Goal: Task Accomplishment & Management: Manage account settings

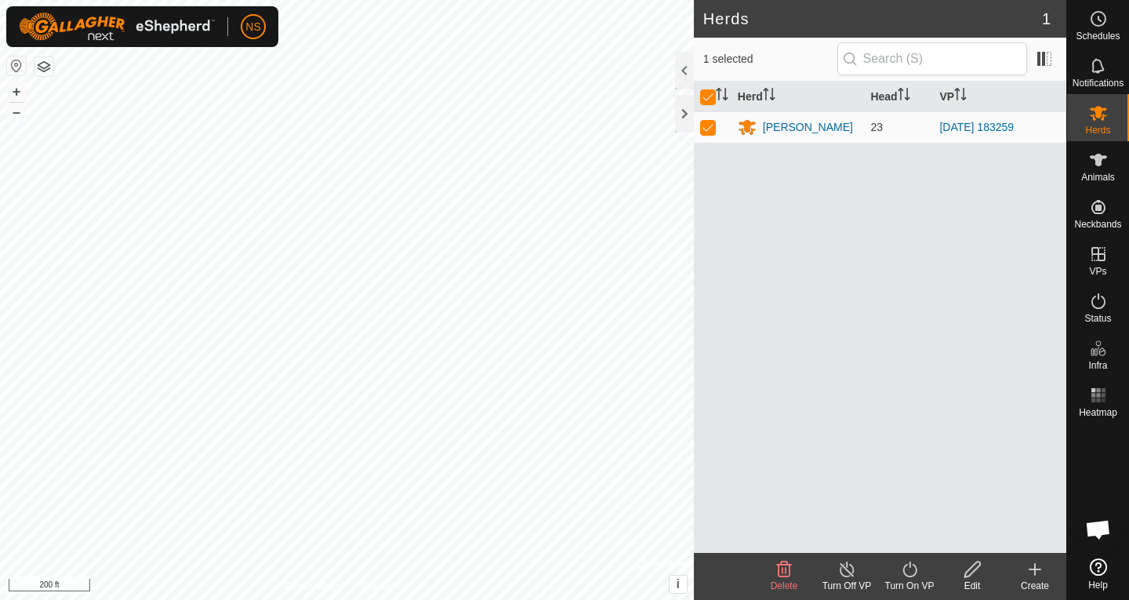
click at [793, 213] on div "Herd Head VP [PERSON_NAME] 23 [DATE] 183259" at bounding box center [880, 317] width 372 height 471
click at [1108, 164] on es-animals-svg-icon at bounding box center [1098, 159] width 28 height 25
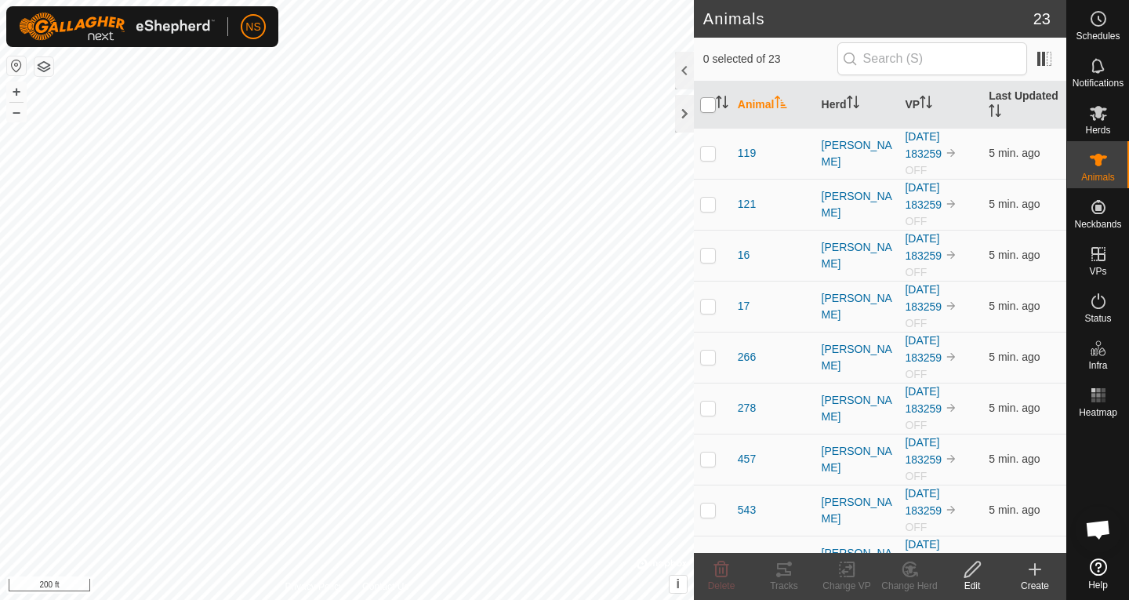
click at [707, 103] on input "checkbox" at bounding box center [708, 105] width 16 height 16
checkbox input "true"
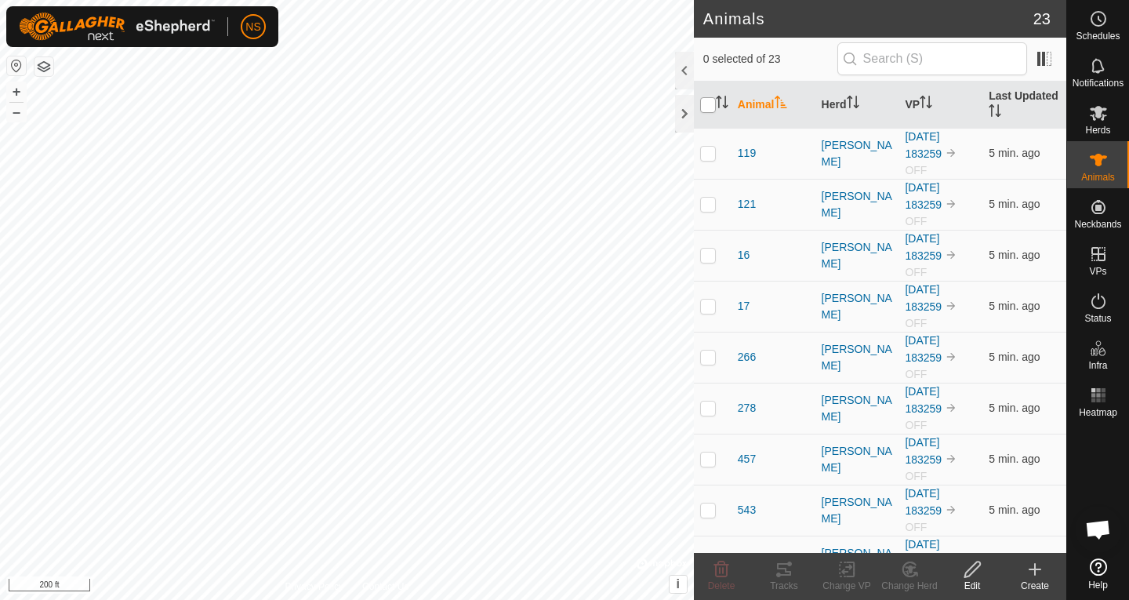
checkbox input "true"
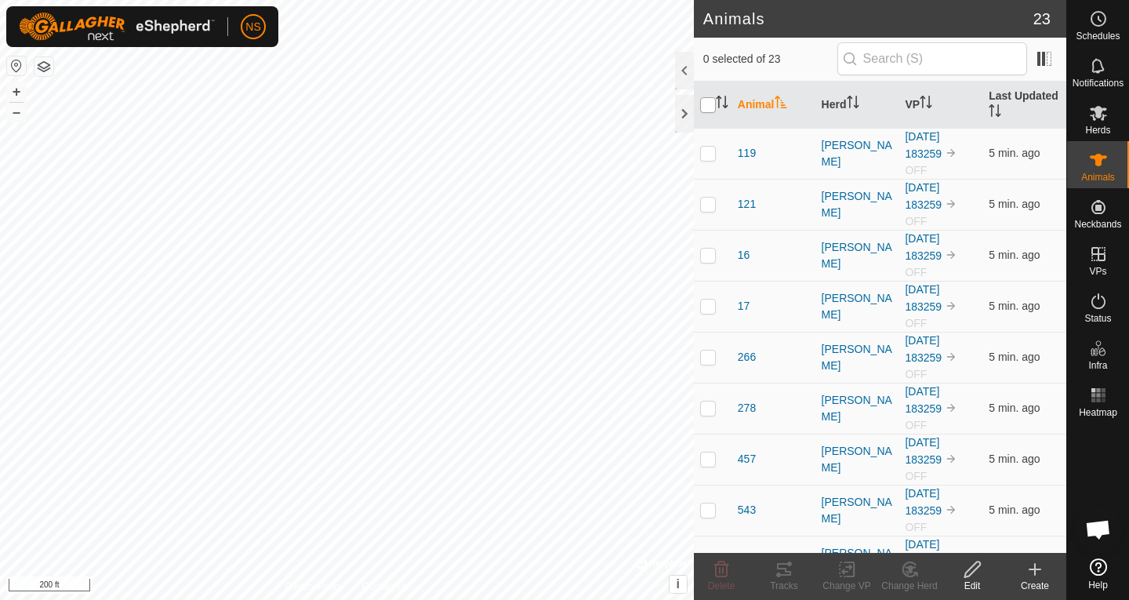
checkbox input "true"
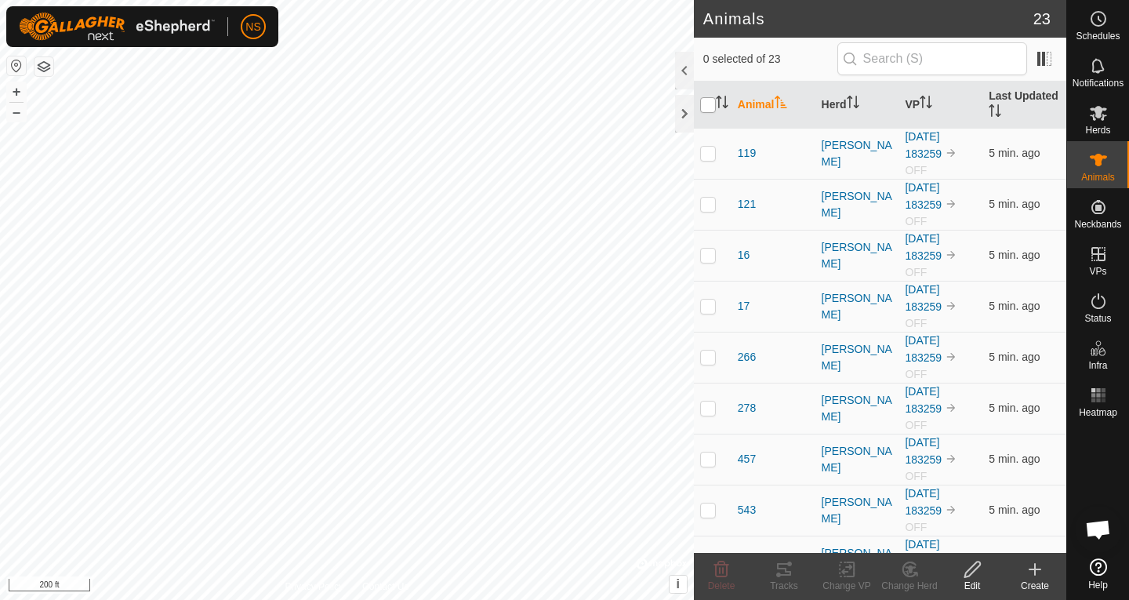
checkbox input "true"
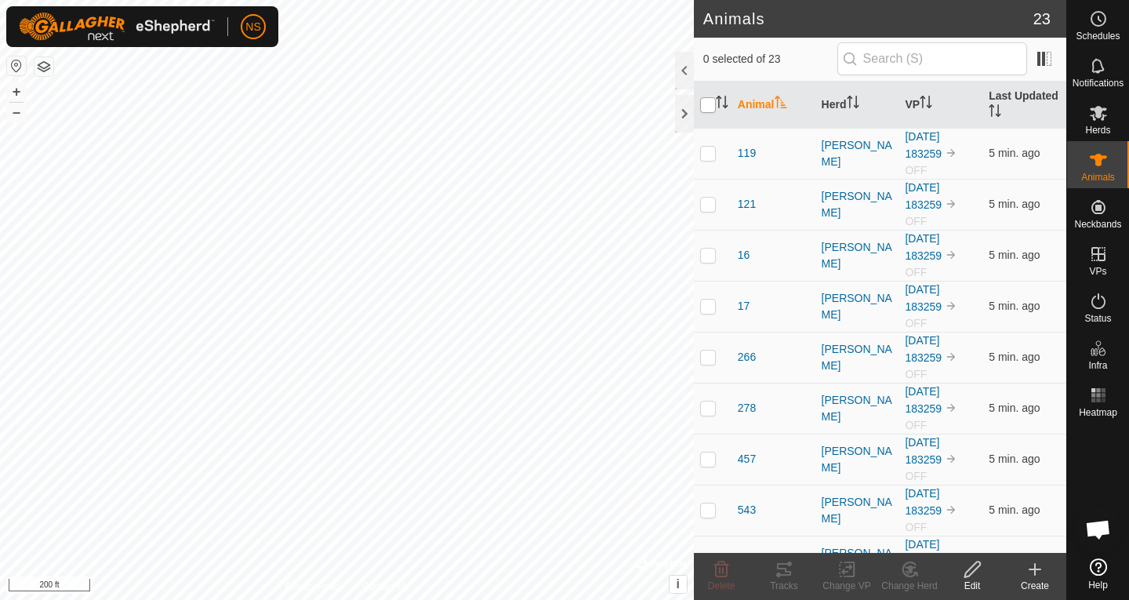
checkbox input "true"
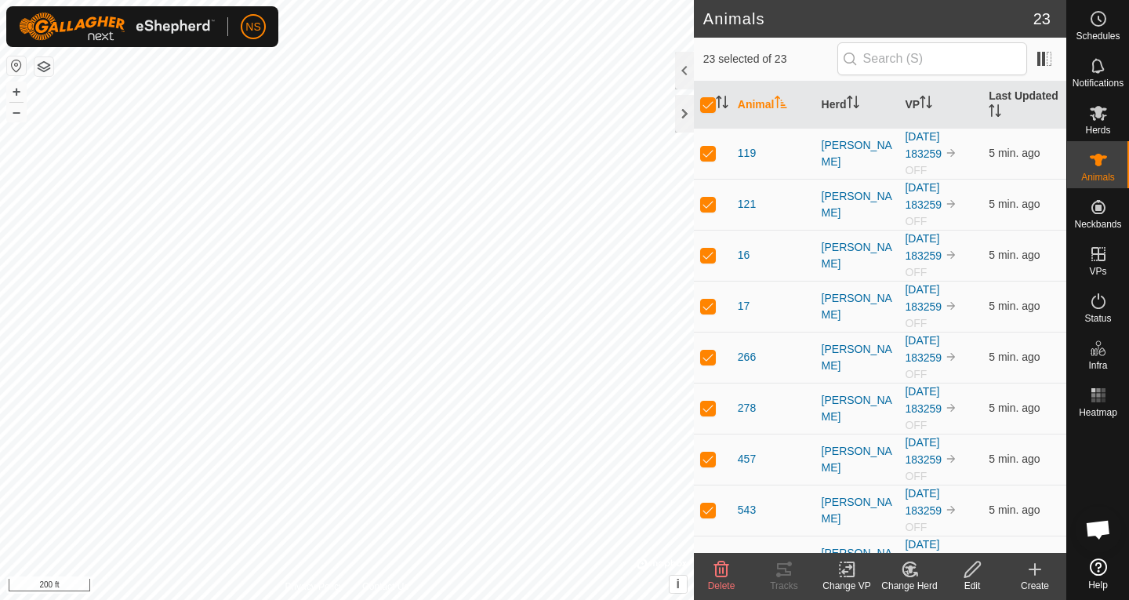
click at [852, 575] on icon at bounding box center [850, 569] width 7 height 14
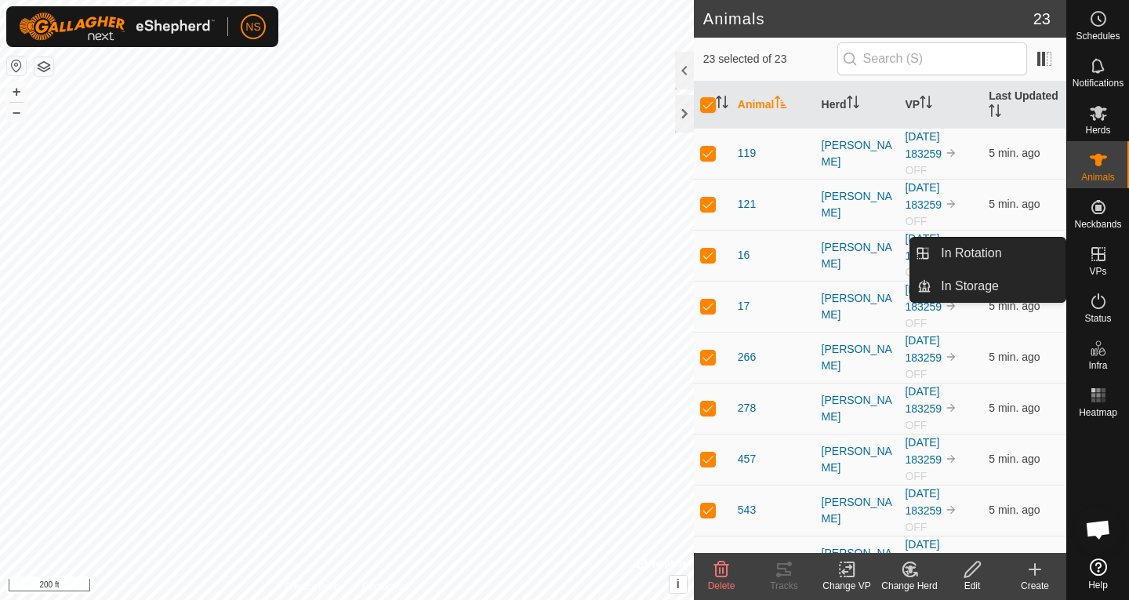
click at [1099, 252] on icon at bounding box center [1098, 254] width 19 height 19
click at [1007, 259] on link "In Rotation" at bounding box center [998, 253] width 134 height 31
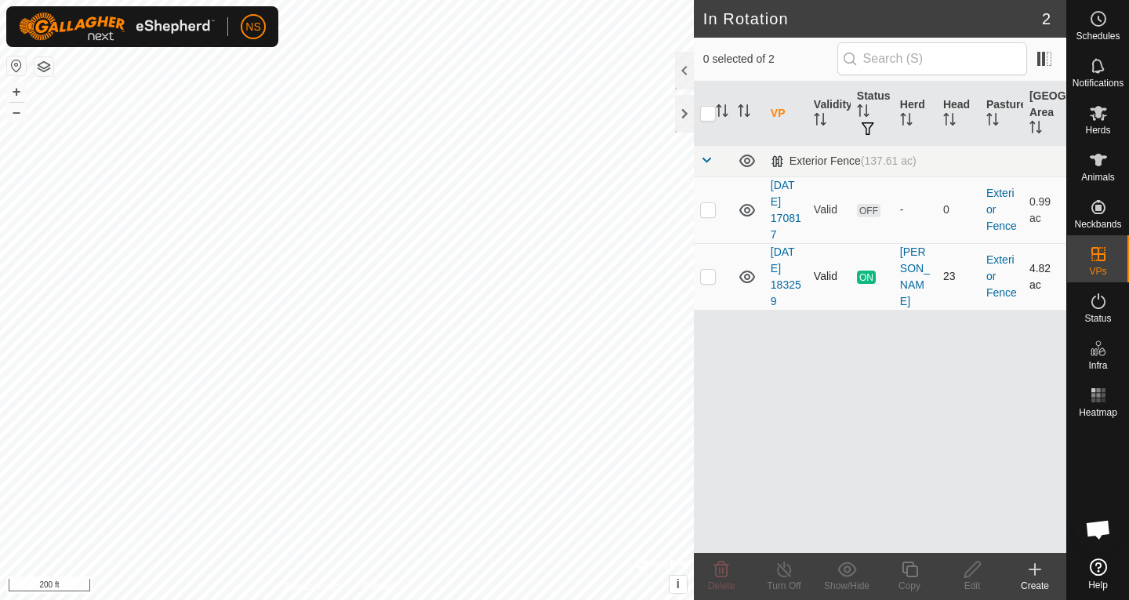
click at [710, 280] on p-checkbox at bounding box center [708, 276] width 16 height 13
checkbox input "false"
click at [791, 259] on td "[DATE] 183259" at bounding box center [785, 276] width 43 height 67
click at [782, 252] on link "[DATE] 183259" at bounding box center [786, 276] width 31 height 62
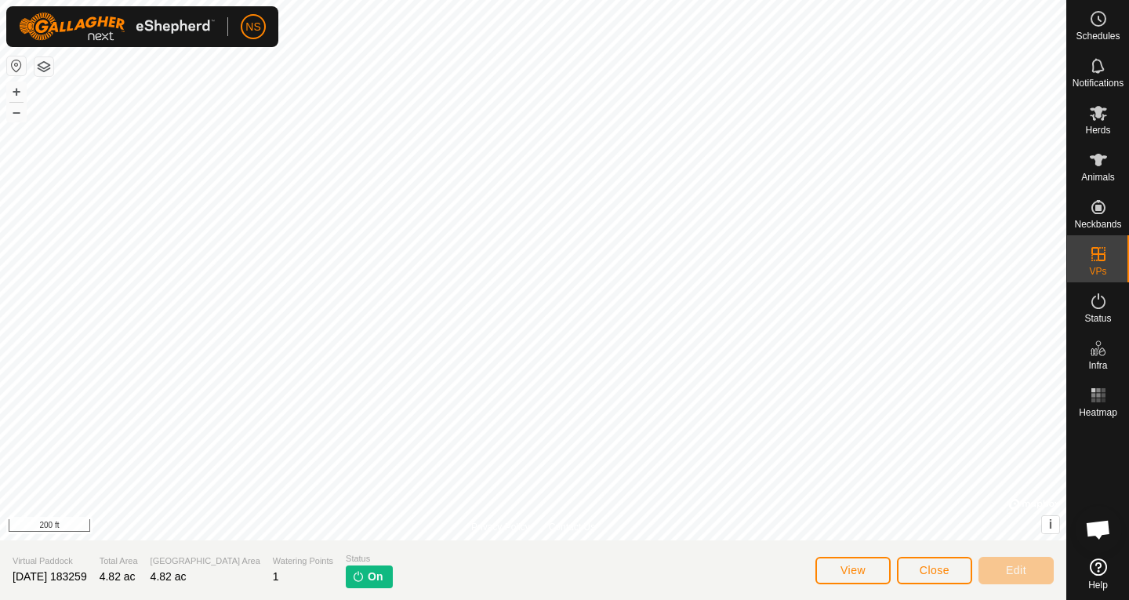
click at [368, 575] on span "On" at bounding box center [375, 576] width 15 height 16
click at [1097, 121] on icon at bounding box center [1098, 112] width 19 height 19
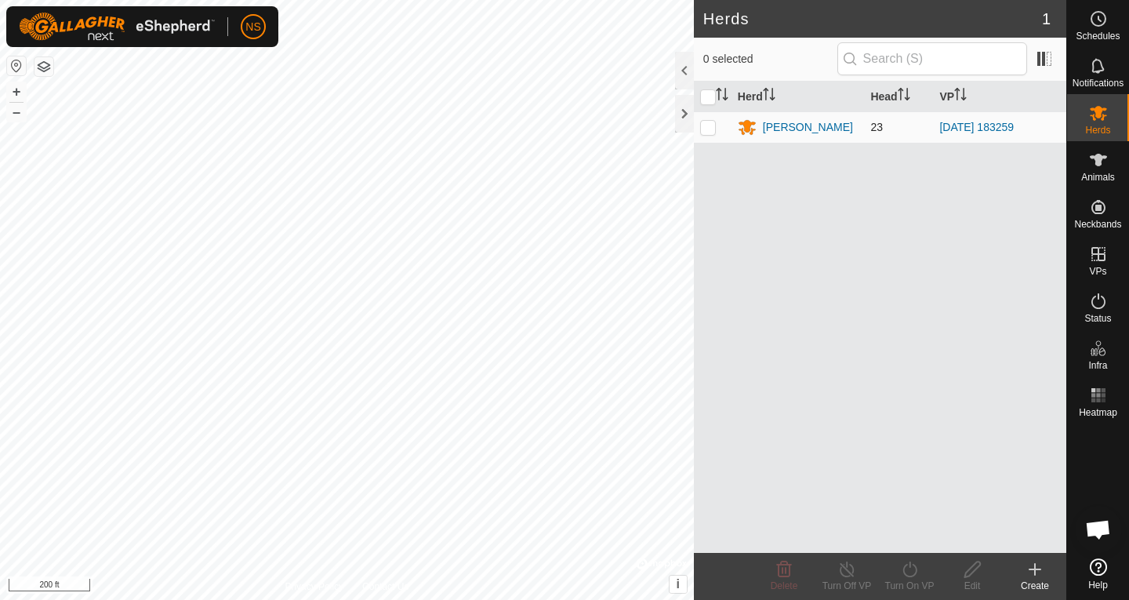
click at [706, 125] on p-checkbox at bounding box center [708, 127] width 16 height 13
checkbox input "true"
click at [780, 118] on div "[PERSON_NAME]" at bounding box center [798, 127] width 121 height 19
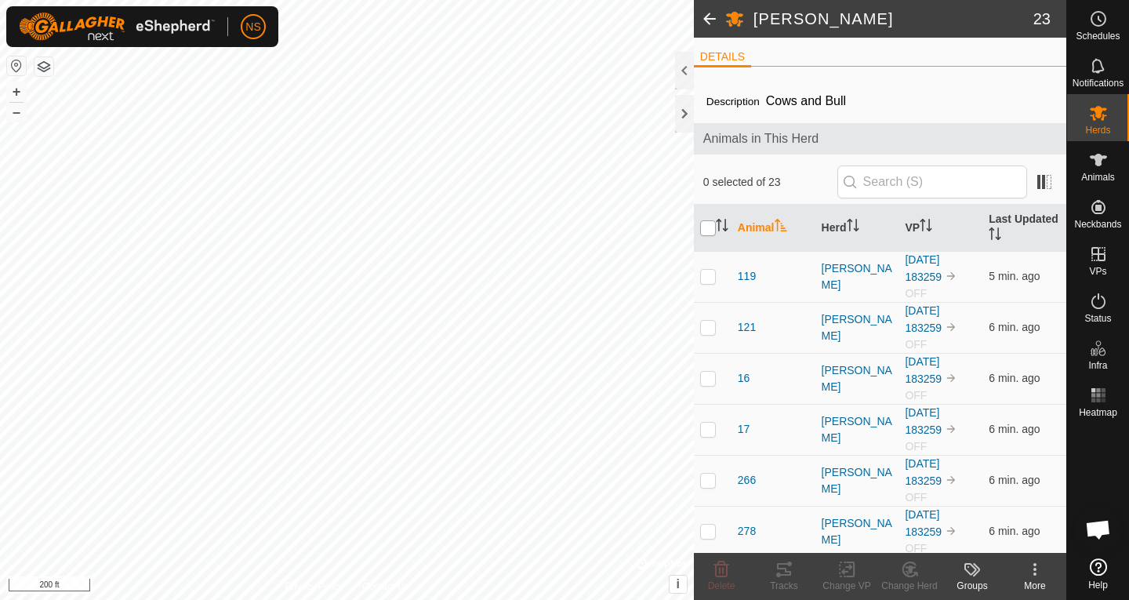
click at [709, 227] on input "checkbox" at bounding box center [708, 228] width 16 height 16
checkbox input "true"
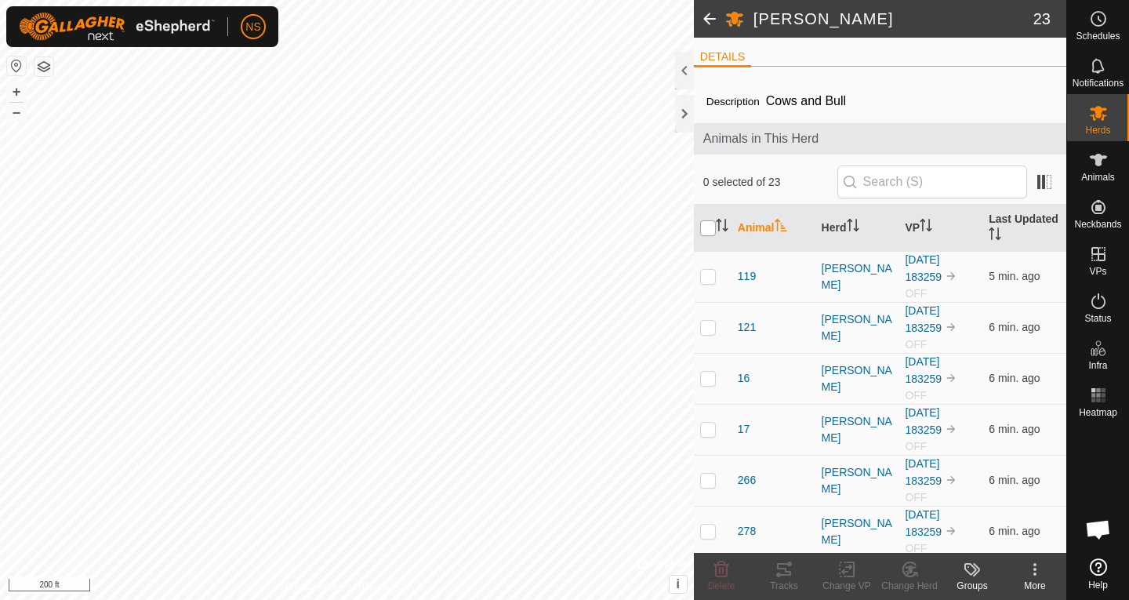
checkbox input "true"
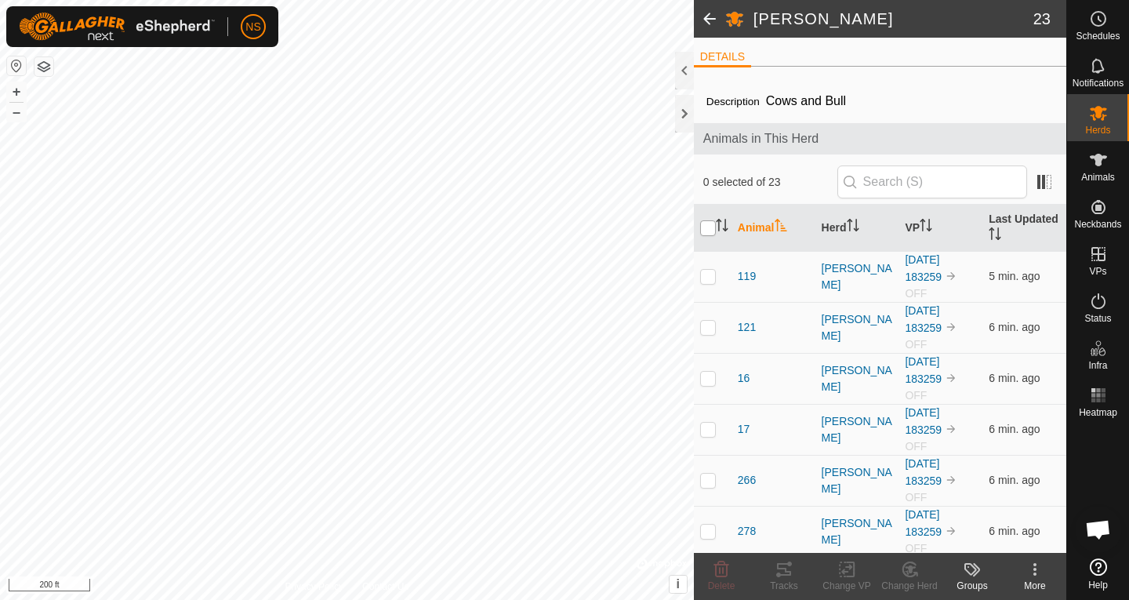
checkbox input "true"
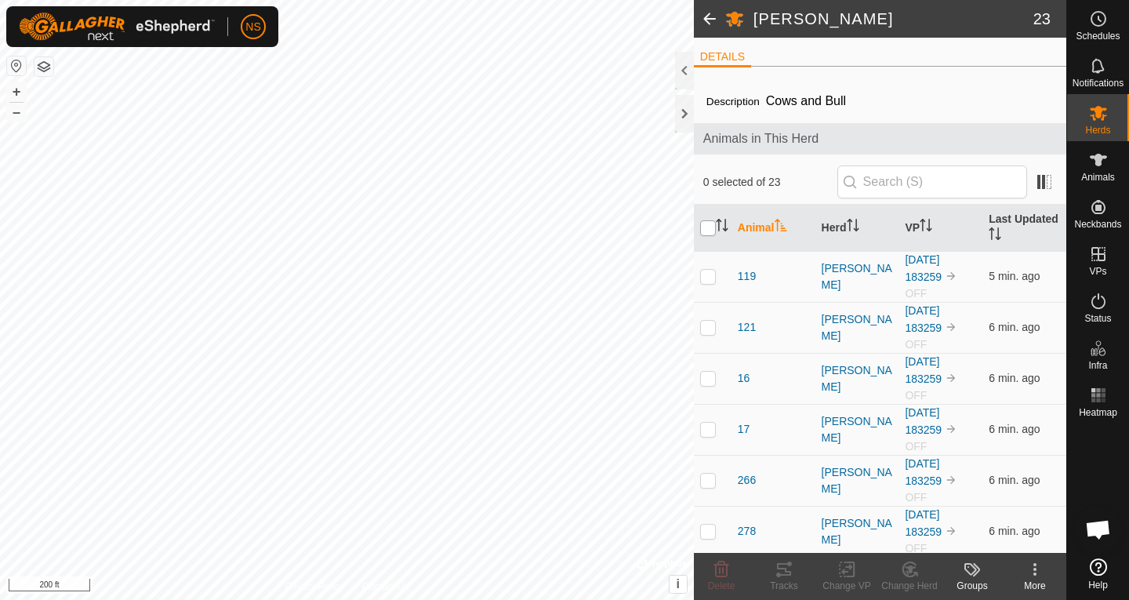
checkbox input "true"
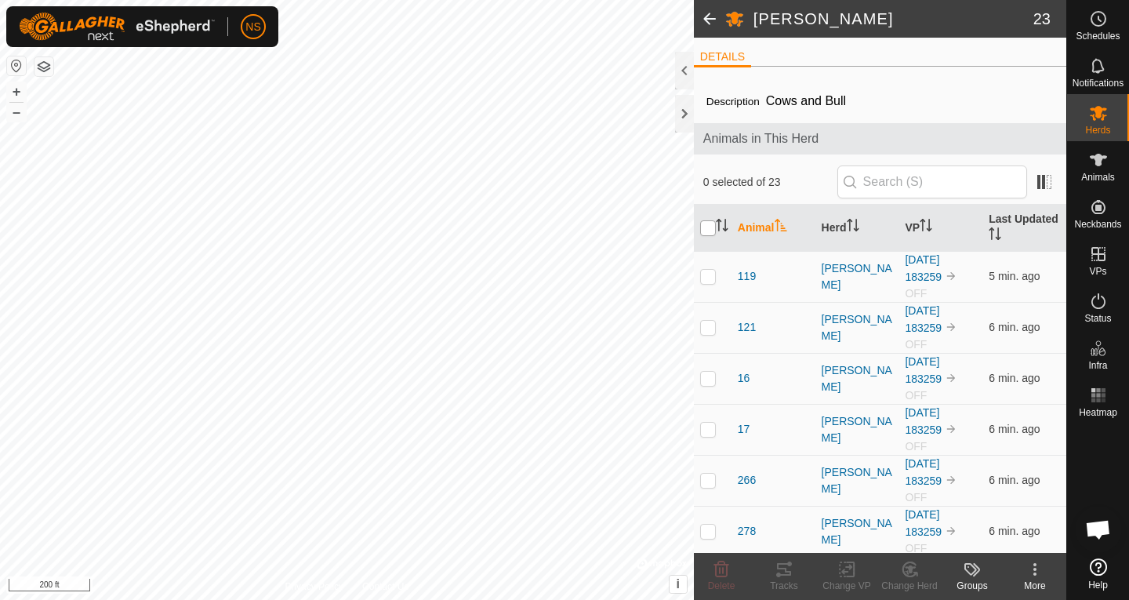
checkbox input "true"
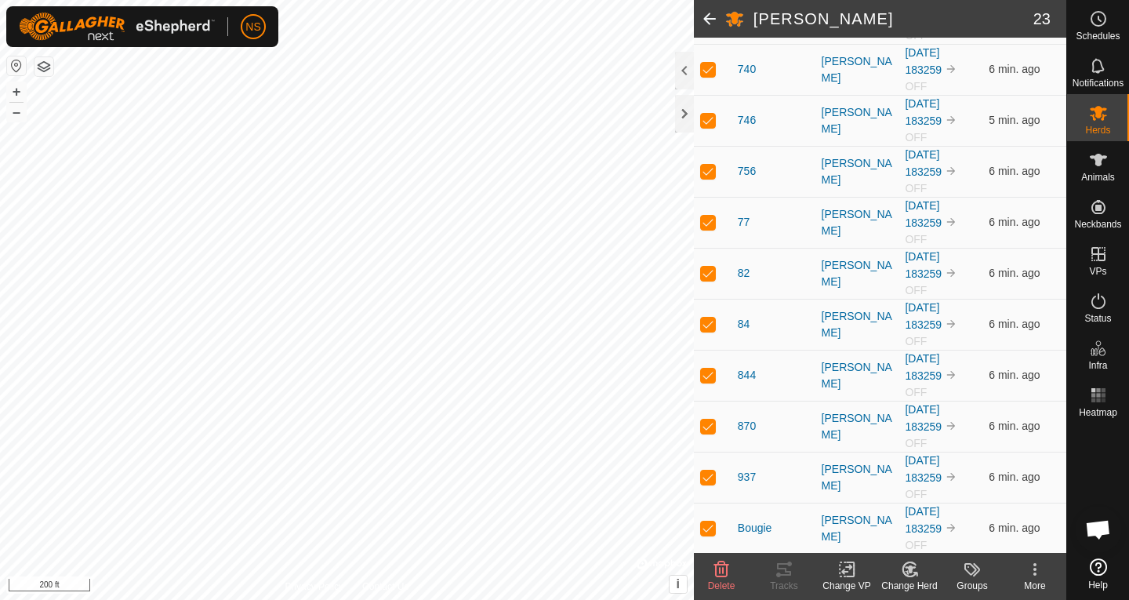
scroll to position [871, 0]
click at [851, 578] on icon at bounding box center [847, 569] width 20 height 19
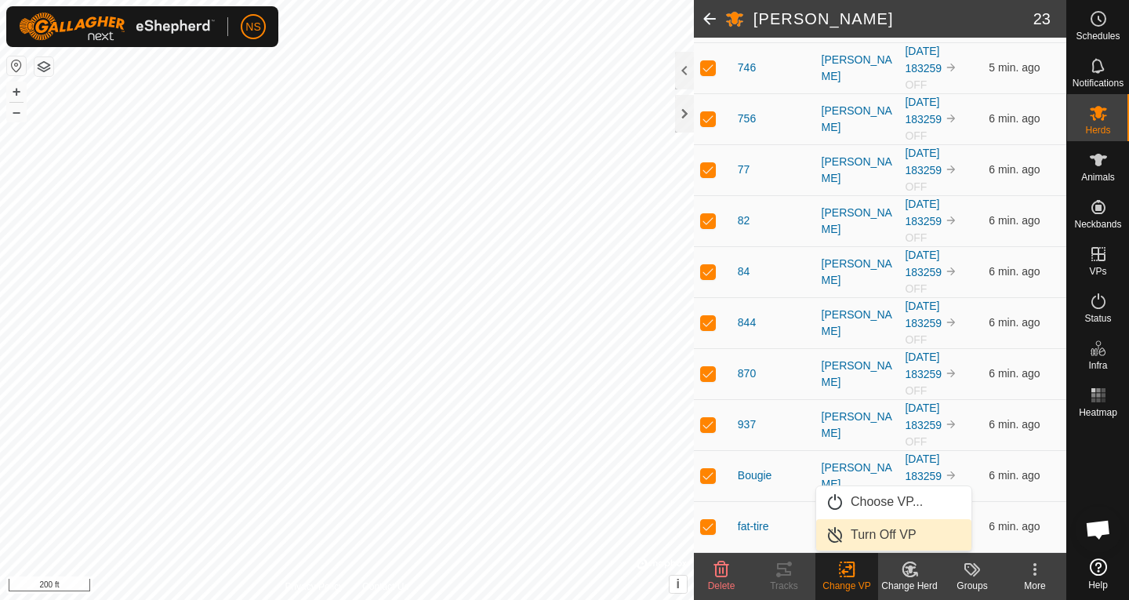
click at [872, 541] on link "Turn Off VP" at bounding box center [893, 534] width 155 height 31
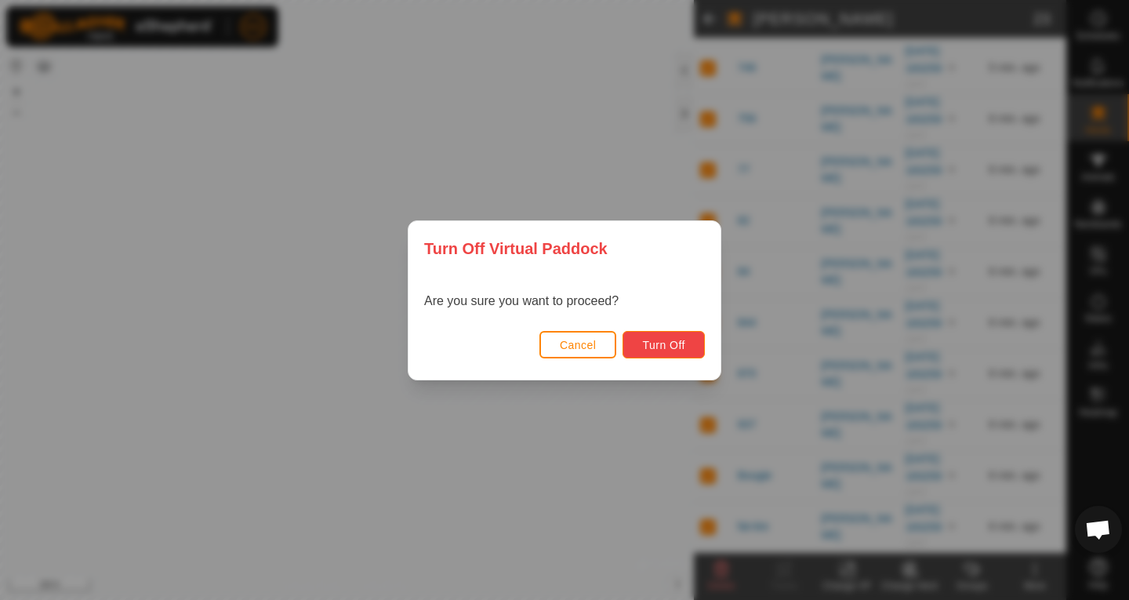
click at [644, 347] on span "Turn Off" at bounding box center [663, 345] width 43 height 13
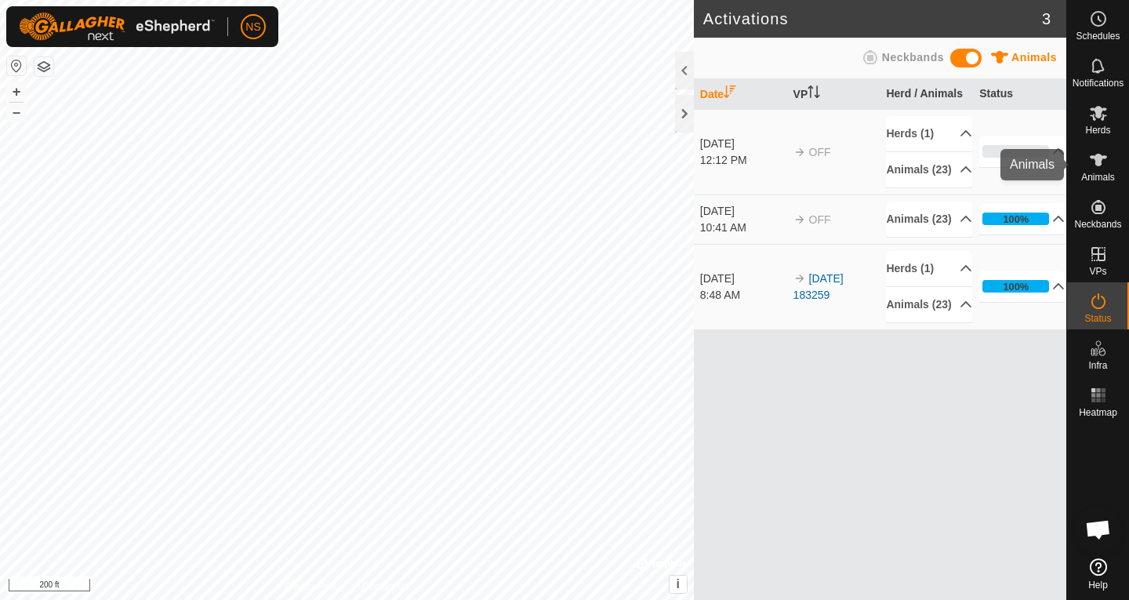
click at [1097, 161] on icon at bounding box center [1098, 160] width 17 height 13
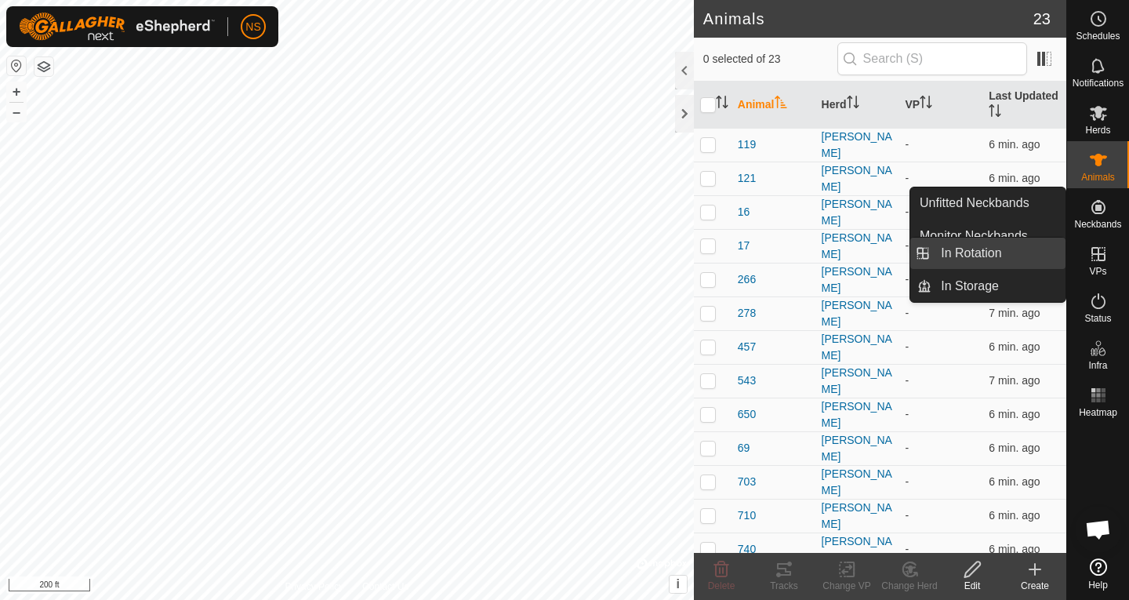
click at [1023, 247] on link "In Rotation" at bounding box center [998, 253] width 134 height 31
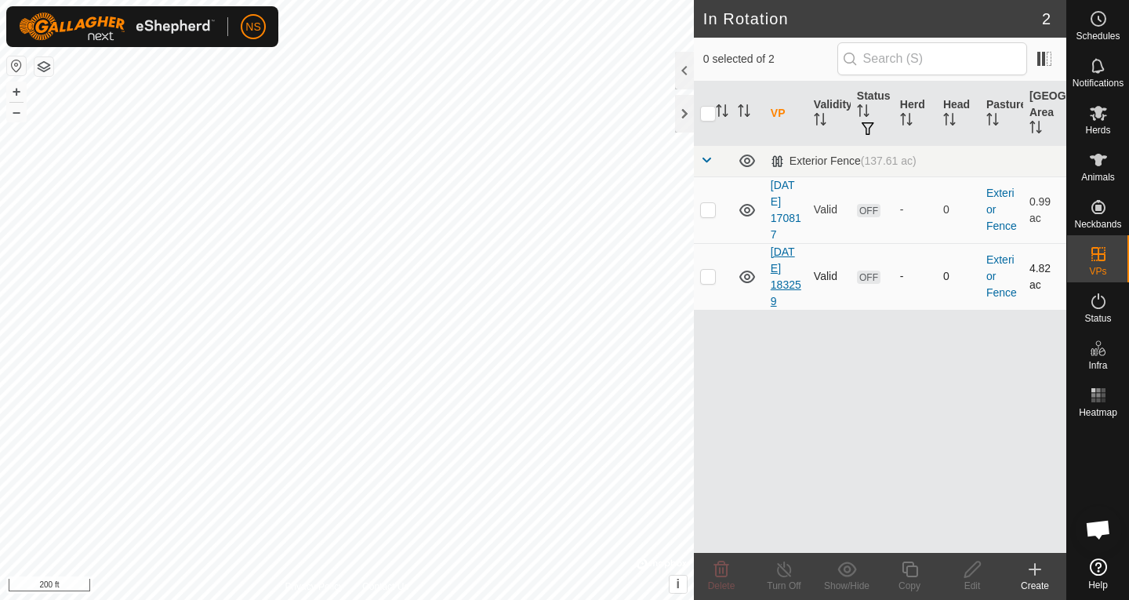
click at [782, 286] on link "[DATE] 183259" at bounding box center [786, 276] width 31 height 62
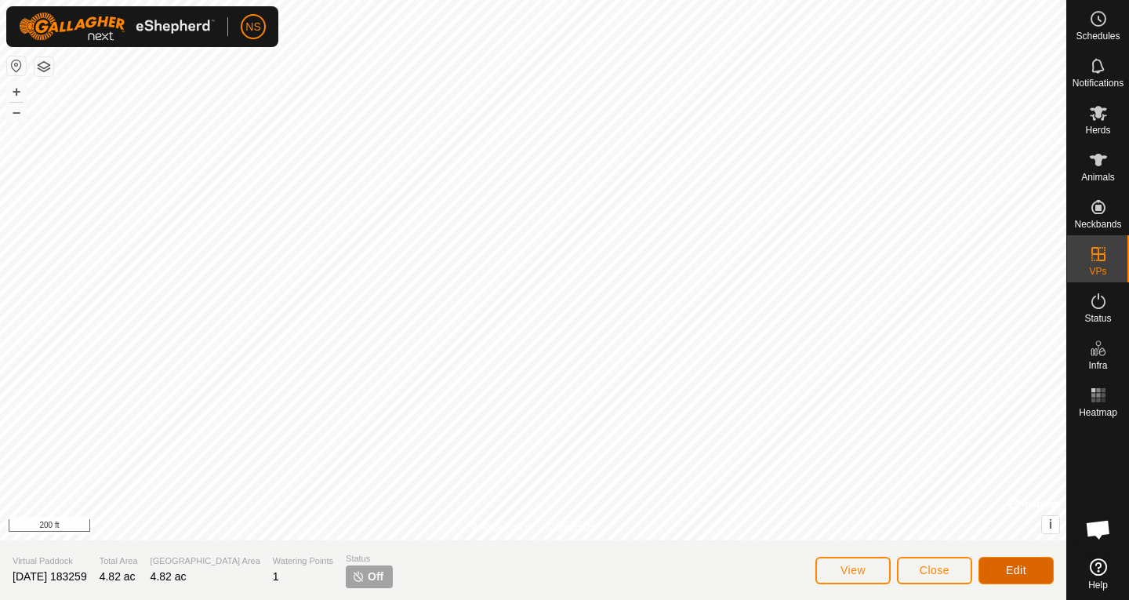
click at [1032, 563] on button "Edit" at bounding box center [1015, 570] width 75 height 27
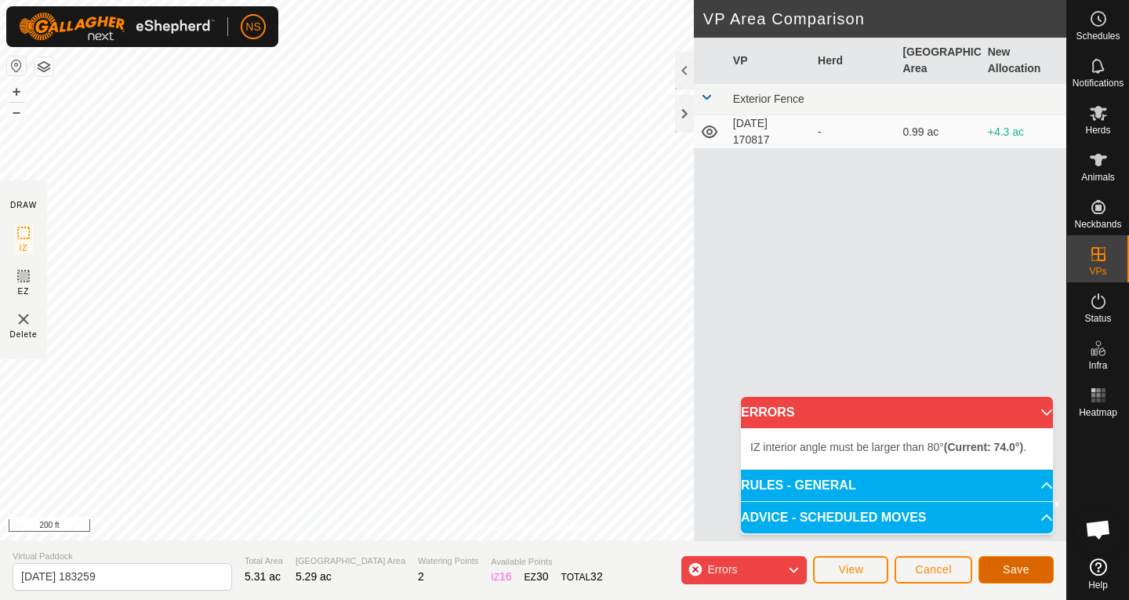
click at [1013, 566] on span "Save" at bounding box center [1016, 569] width 27 height 13
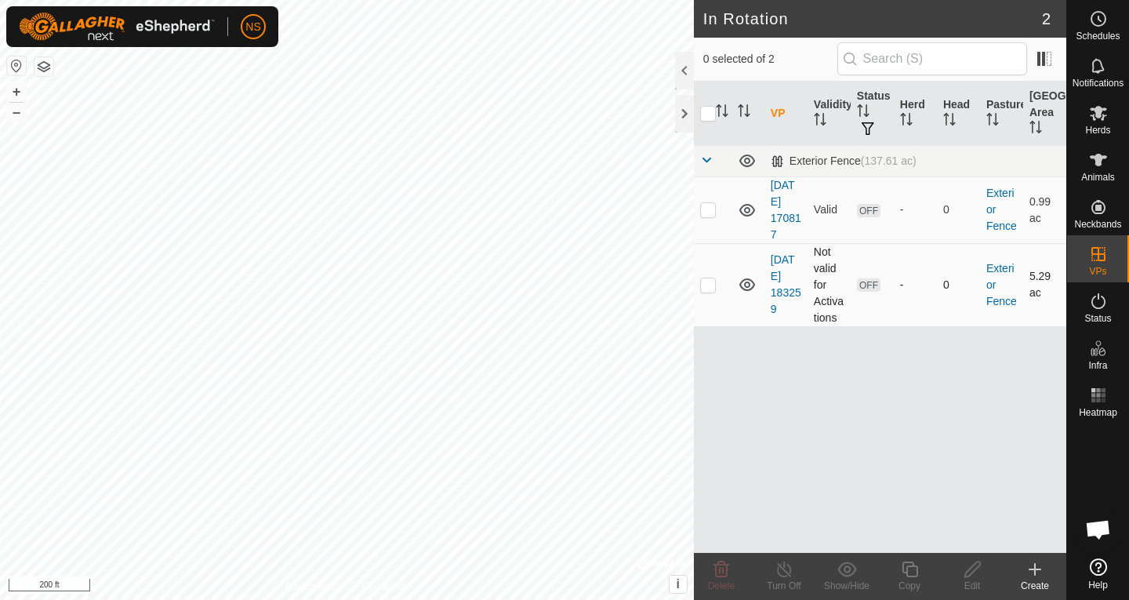
click at [712, 285] on p-checkbox at bounding box center [708, 284] width 16 height 13
checkbox input "true"
click at [1090, 168] on icon at bounding box center [1098, 160] width 19 height 19
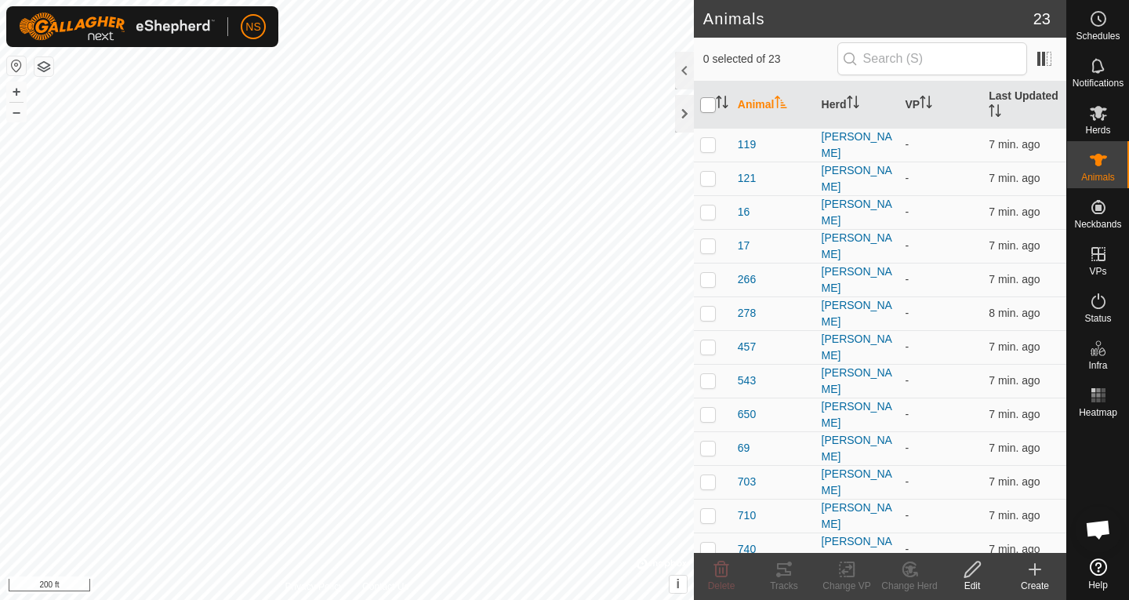
click at [714, 106] on input "checkbox" at bounding box center [708, 105] width 16 height 16
checkbox input "true"
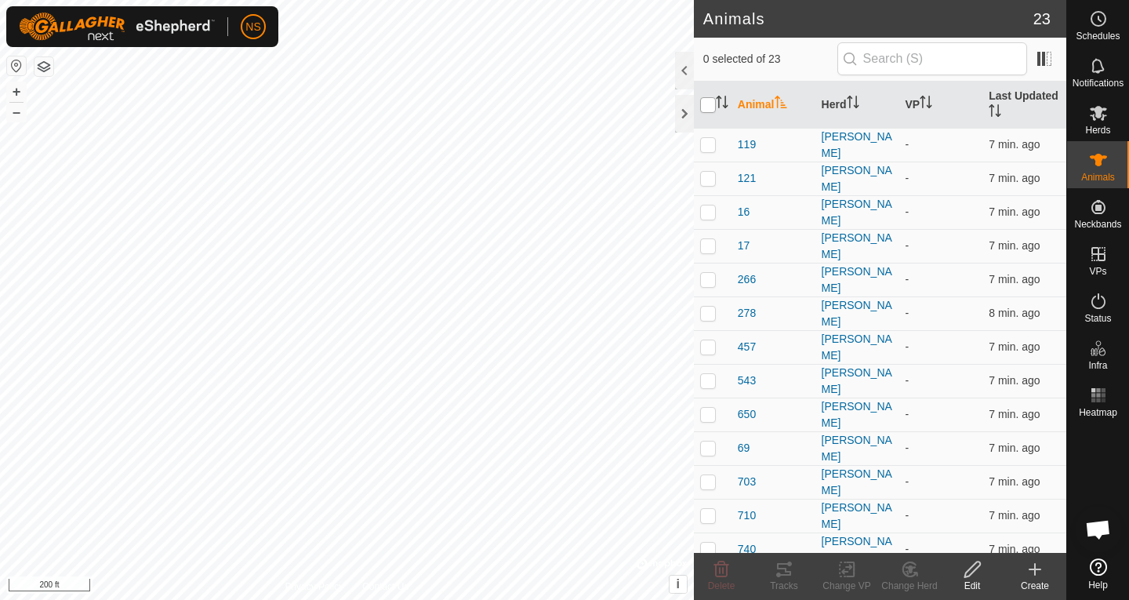
checkbox input "true"
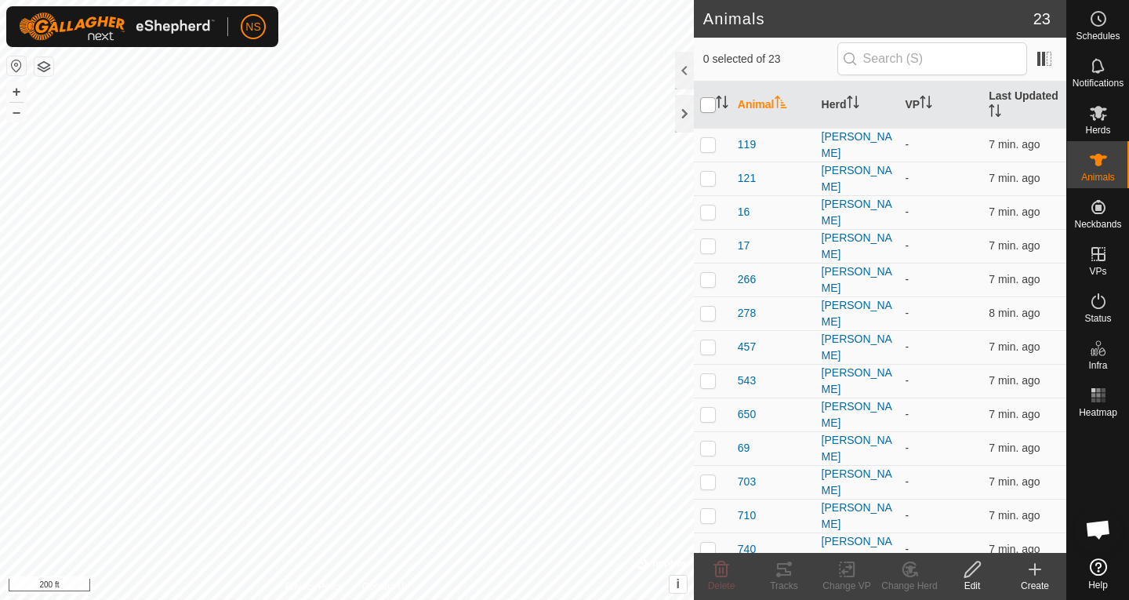
checkbox input "true"
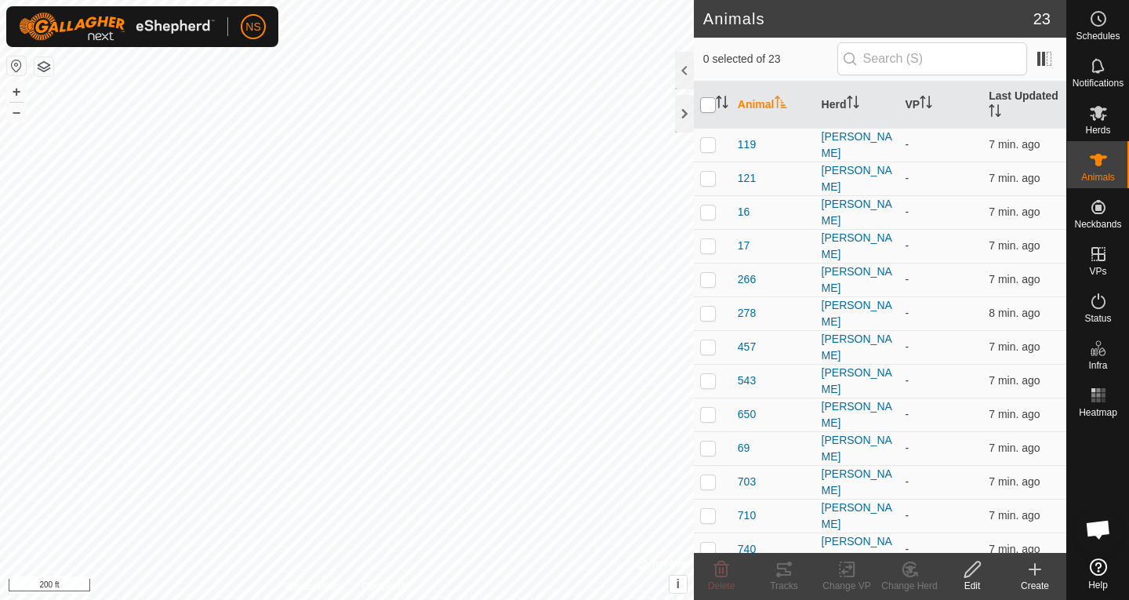
checkbox input "true"
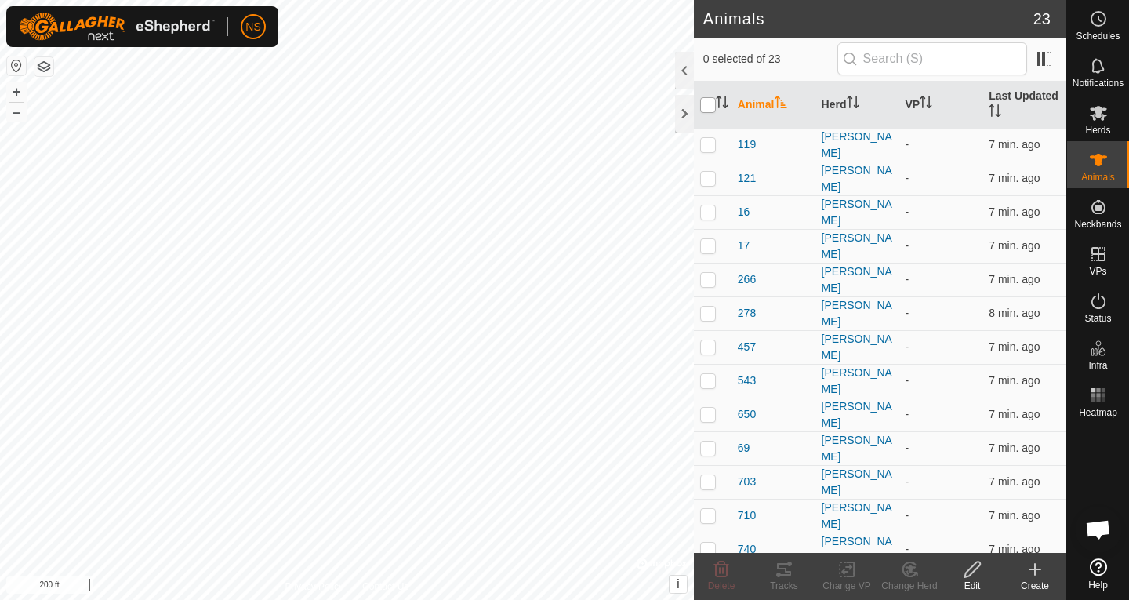
checkbox input "true"
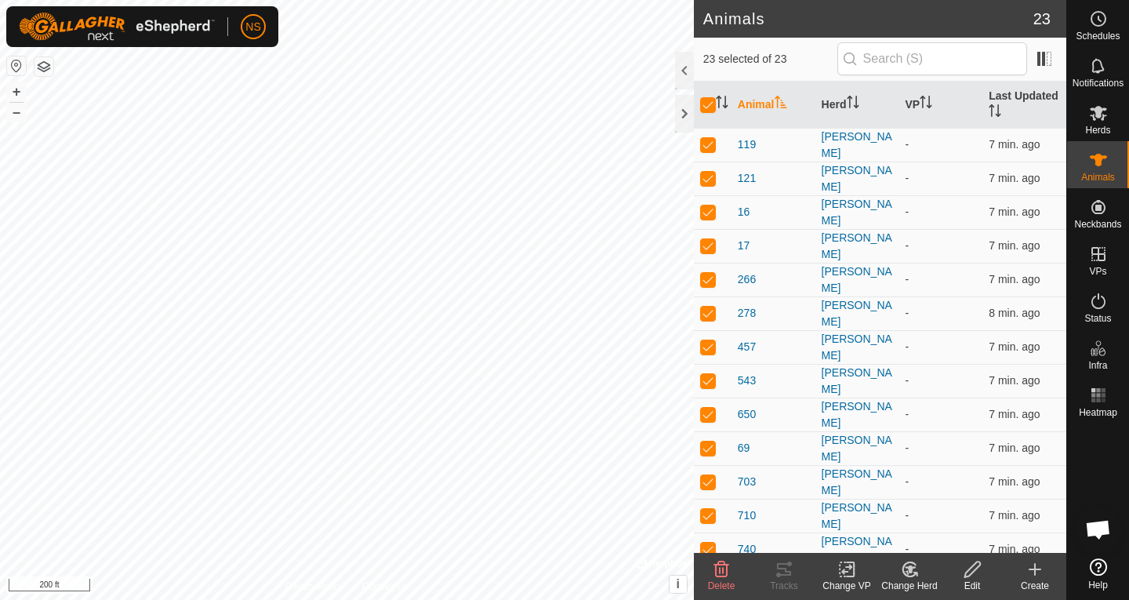
click at [848, 576] on icon at bounding box center [850, 569] width 7 height 14
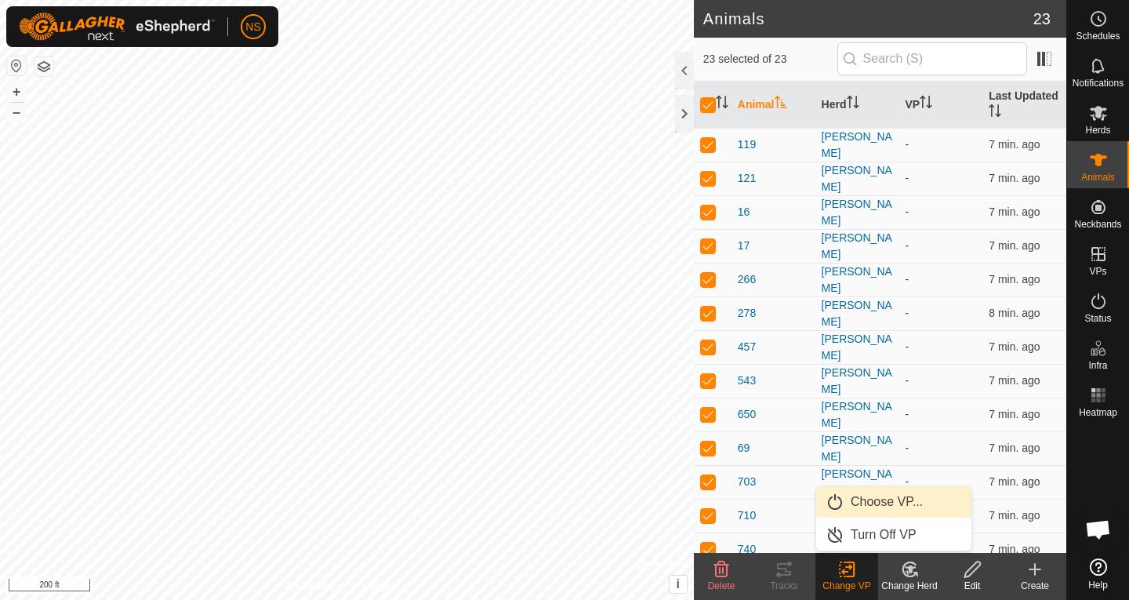
click at [870, 501] on link "Choose VP..." at bounding box center [893, 501] width 155 height 31
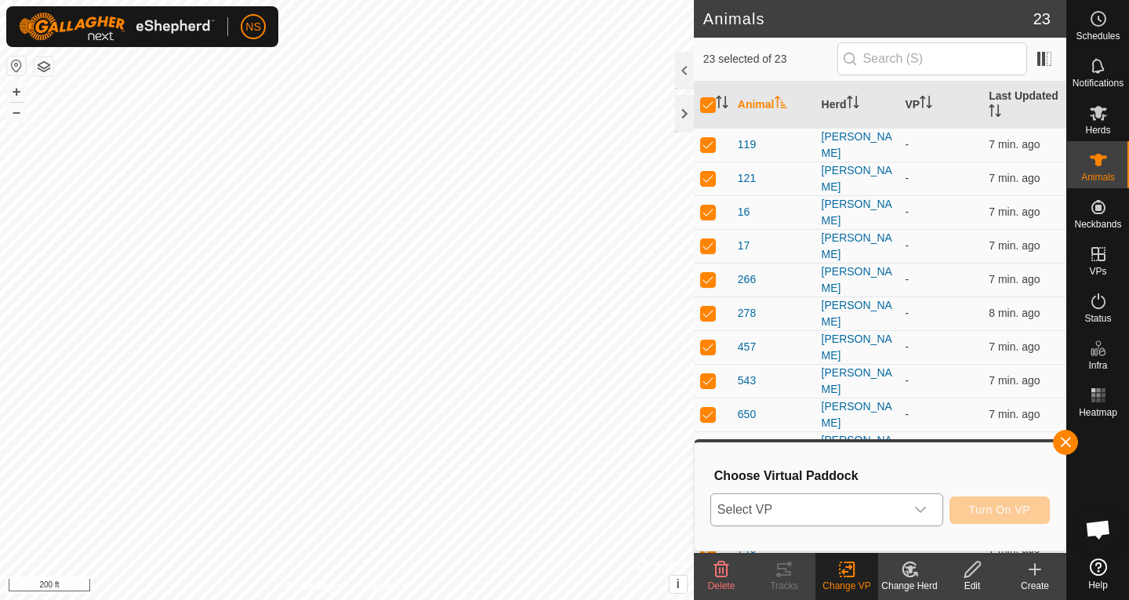
click at [920, 510] on icon "dropdown trigger" at bounding box center [920, 509] width 11 height 6
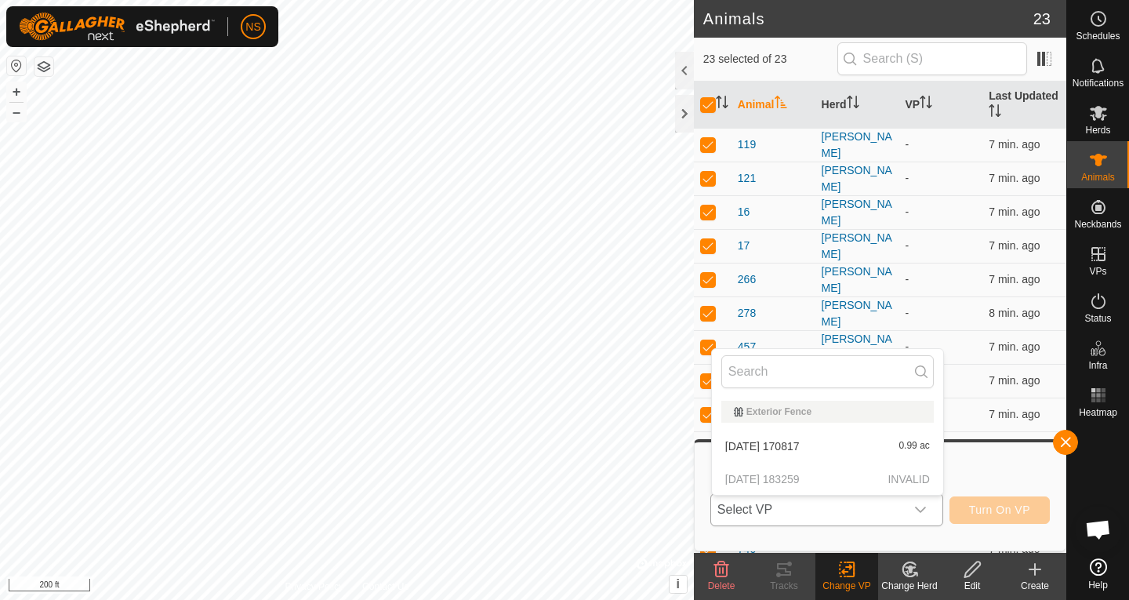
click at [811, 478] on p-selectitem "[DATE] 183259 INVALID" at bounding box center [827, 478] width 231 height 31
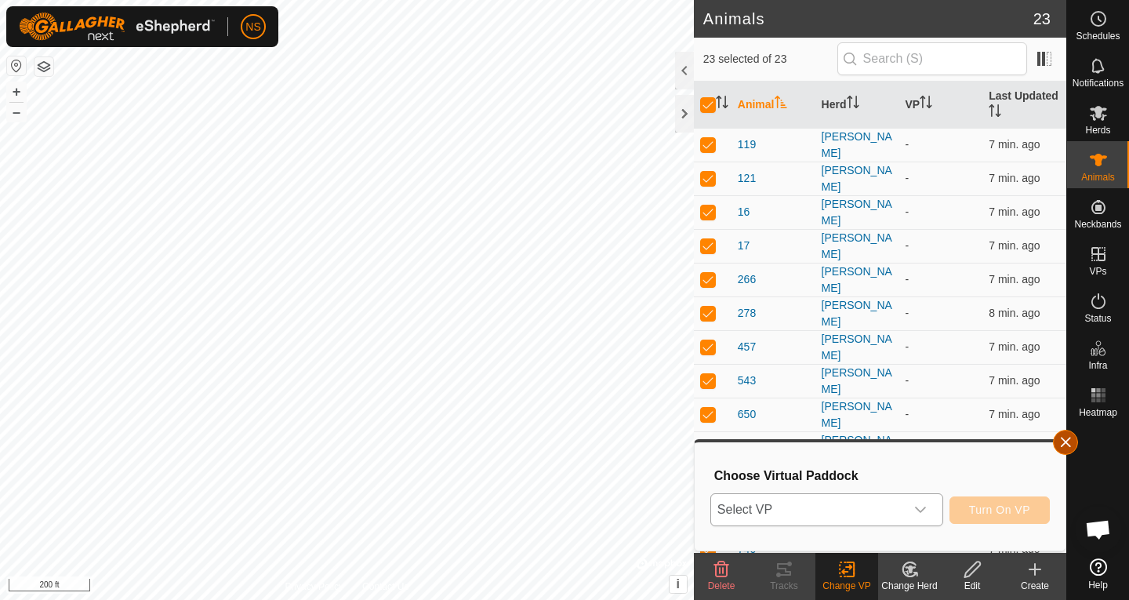
click at [1069, 442] on button "button" at bounding box center [1065, 442] width 25 height 25
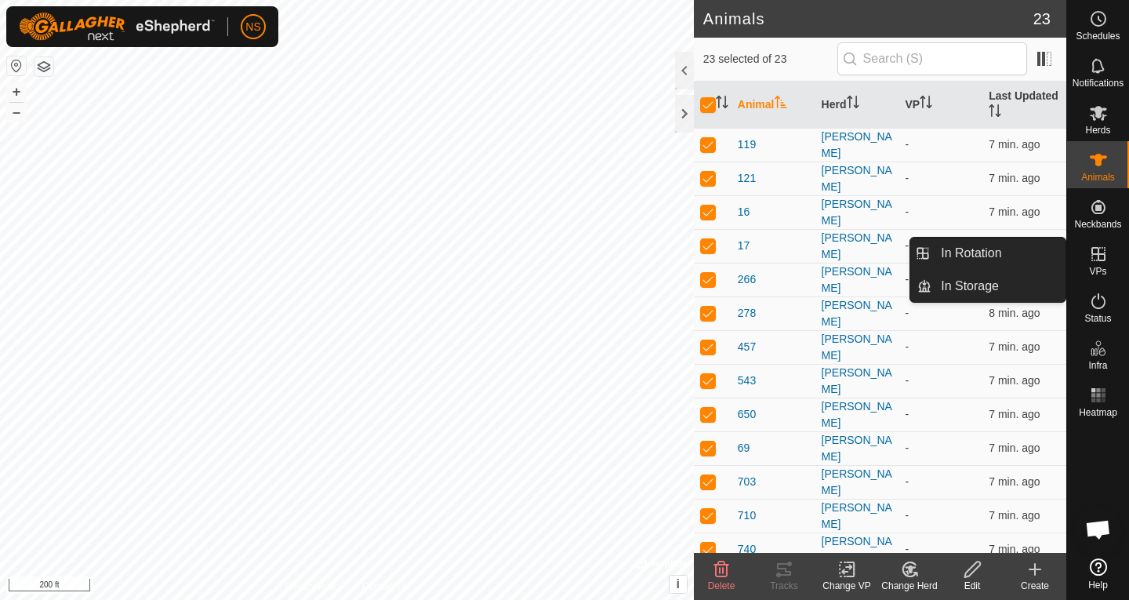
click at [1098, 258] on icon at bounding box center [1098, 254] width 14 height 14
click at [993, 256] on link "In Rotation" at bounding box center [998, 253] width 134 height 31
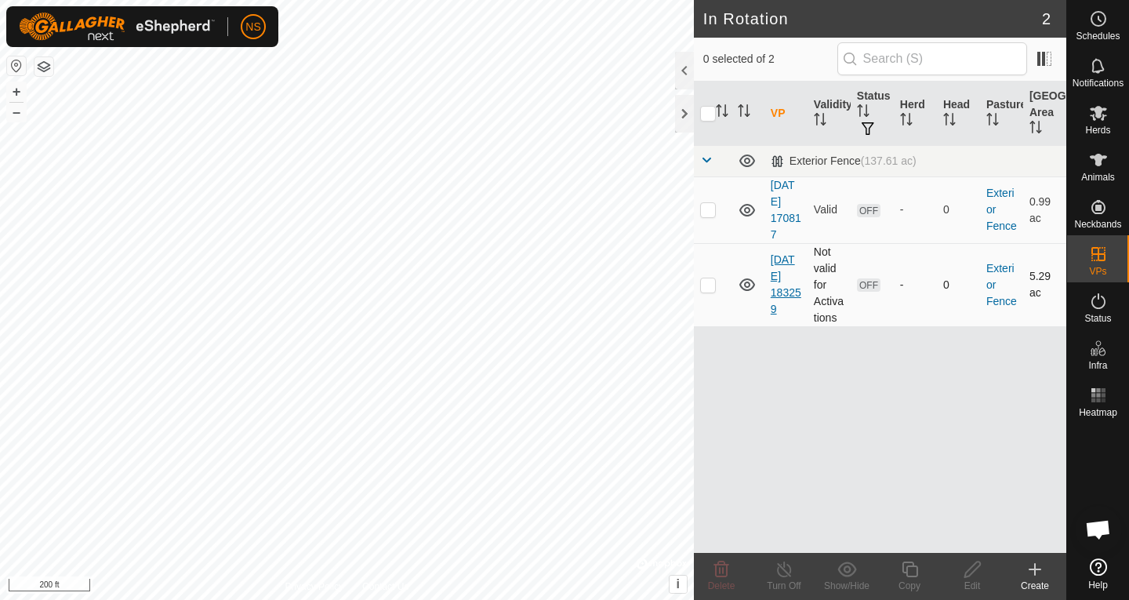
click at [788, 290] on link "[DATE] 183259" at bounding box center [786, 284] width 31 height 62
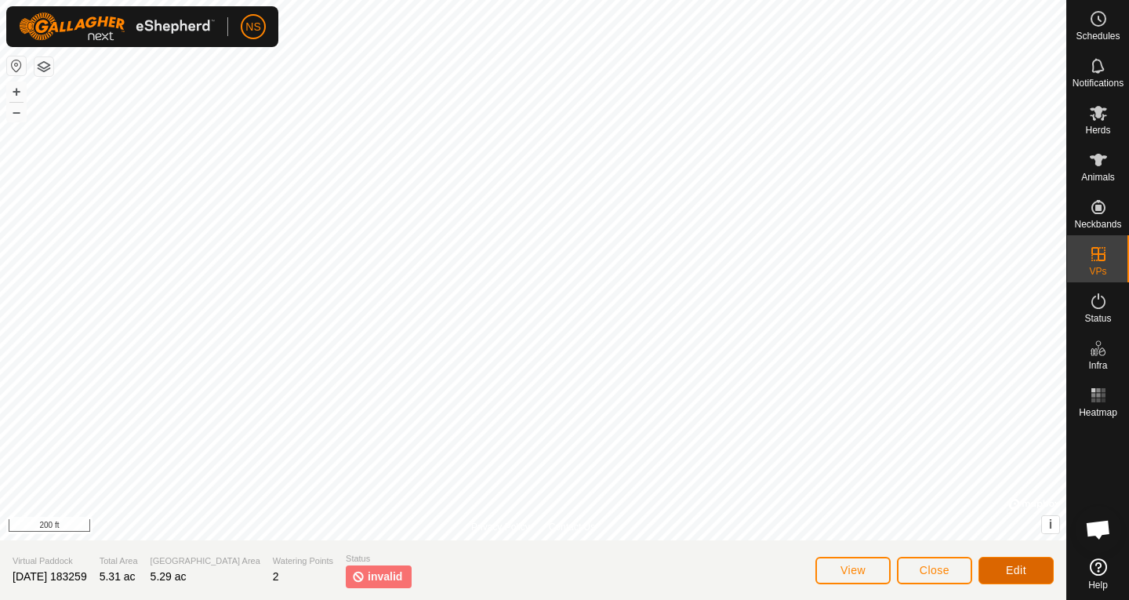
click at [1007, 561] on button "Edit" at bounding box center [1015, 570] width 75 height 27
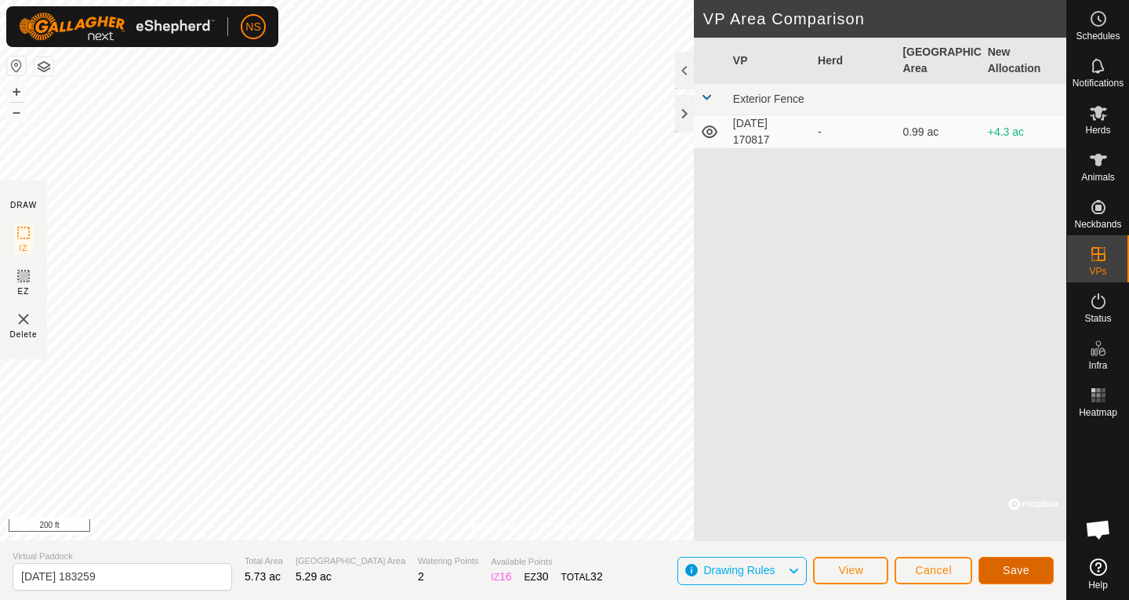
click at [1012, 566] on span "Save" at bounding box center [1016, 570] width 27 height 13
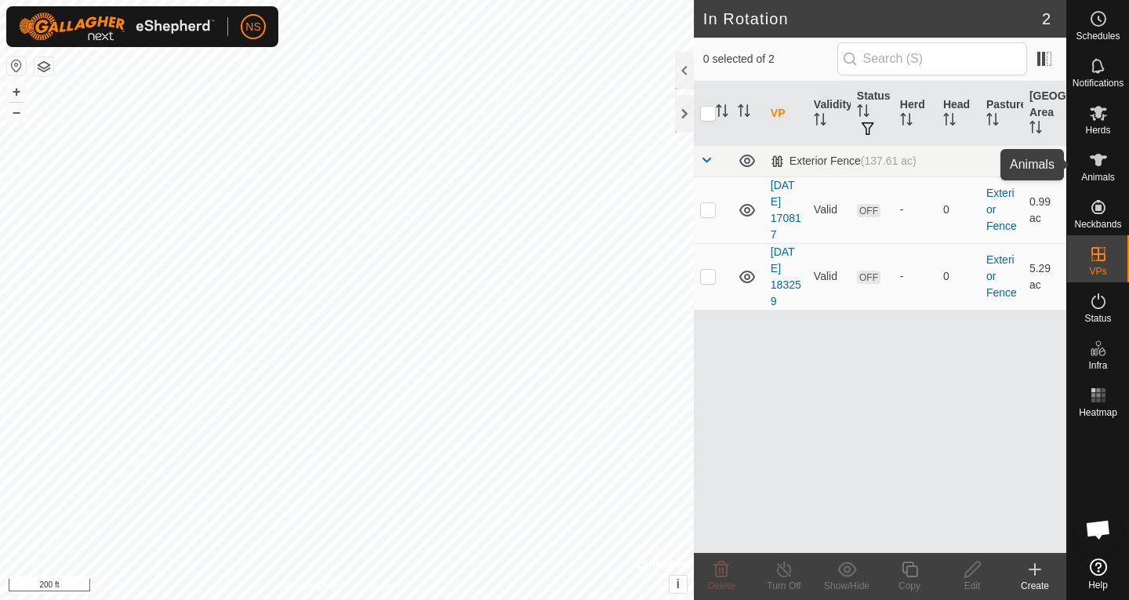
click at [1097, 168] on icon at bounding box center [1098, 160] width 19 height 19
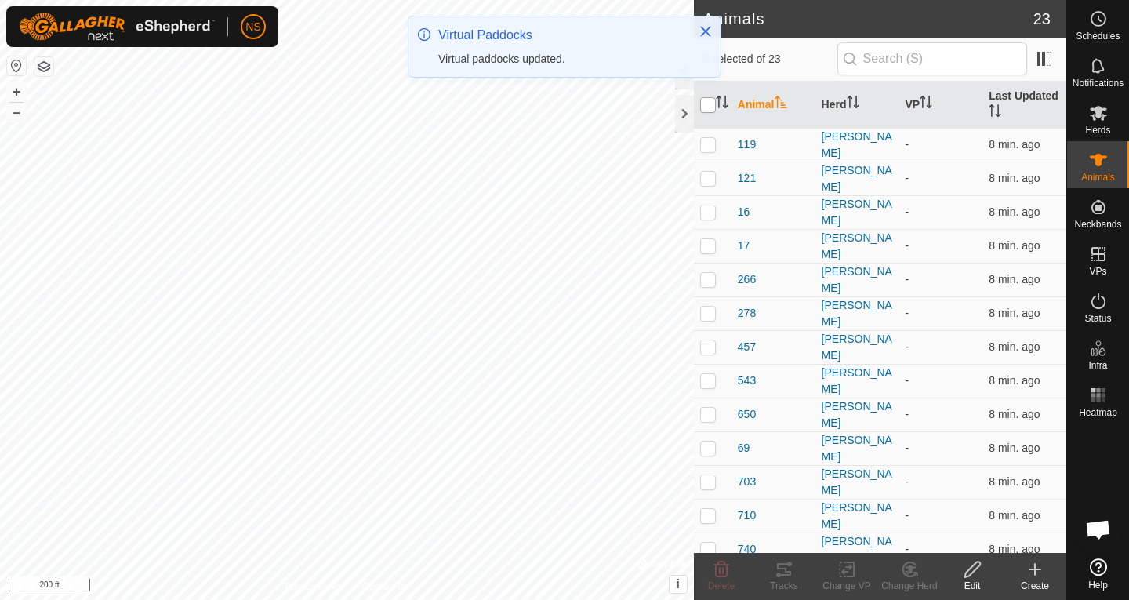
click at [710, 103] on input "checkbox" at bounding box center [708, 105] width 16 height 16
checkbox input "true"
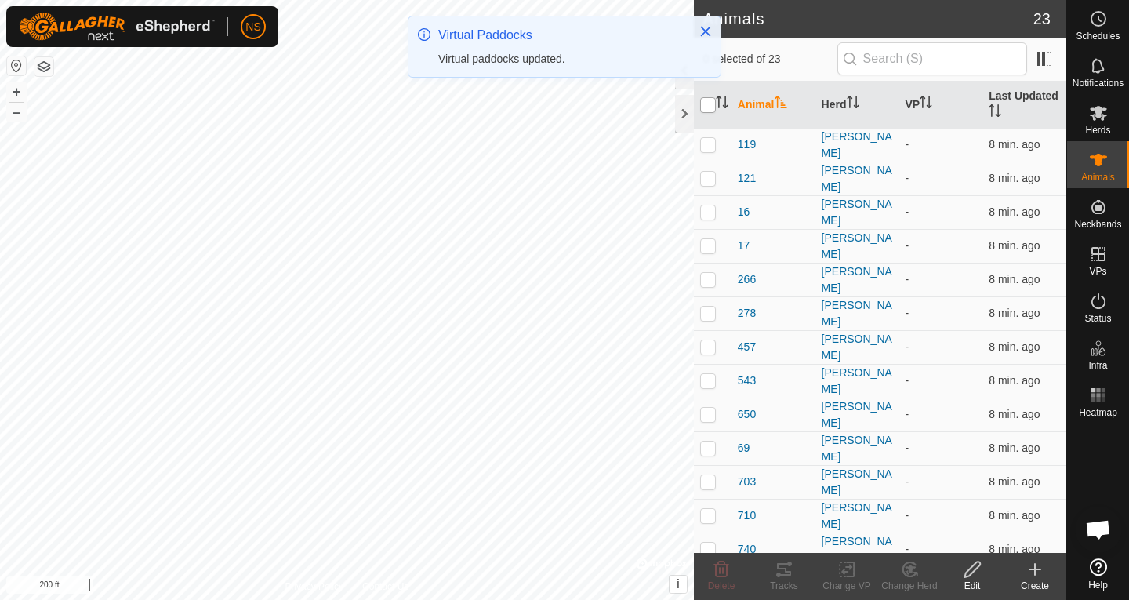
checkbox input "true"
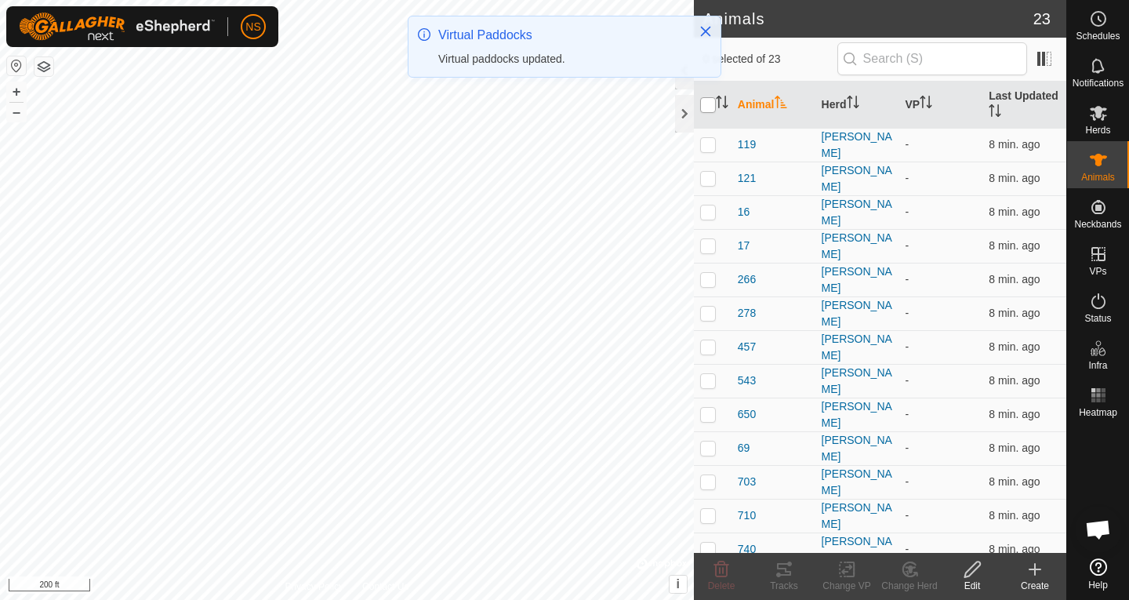
checkbox input "true"
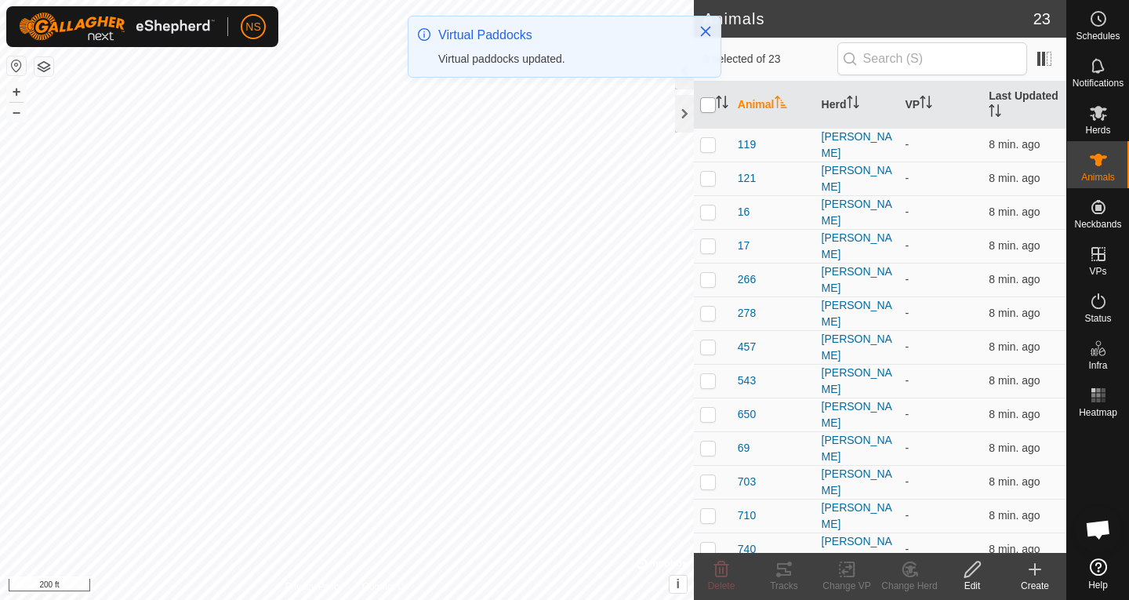
checkbox input "true"
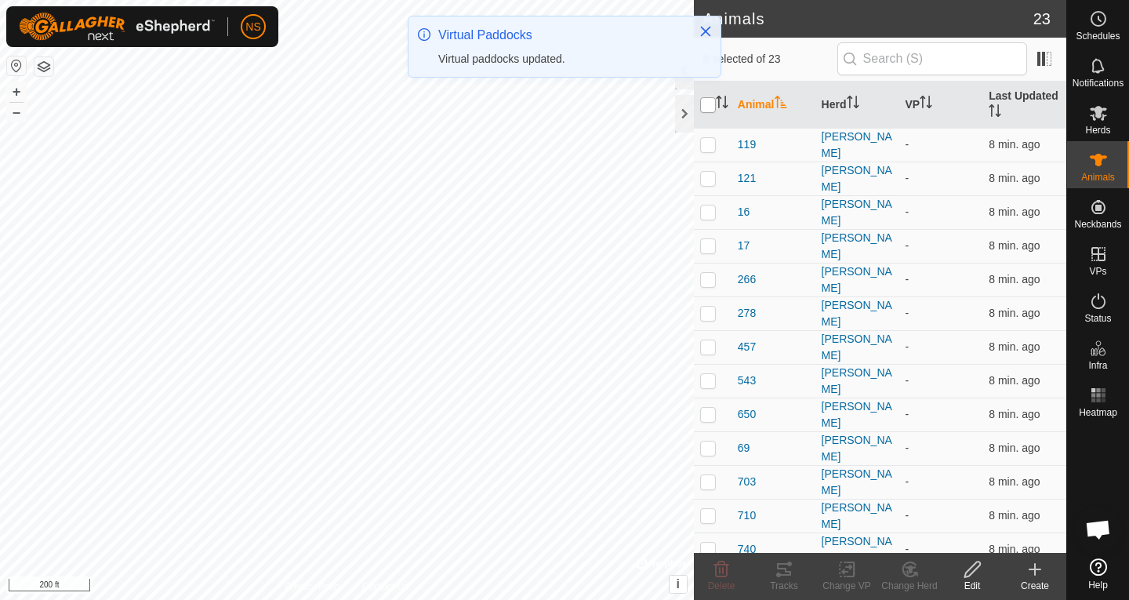
checkbox input "true"
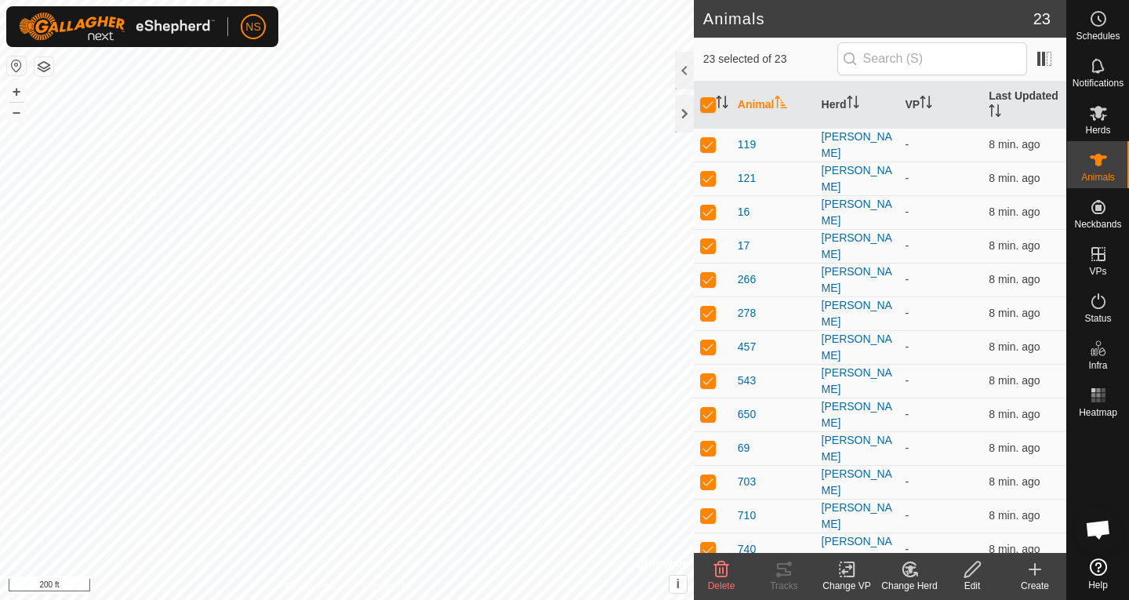
scroll to position [297, 0]
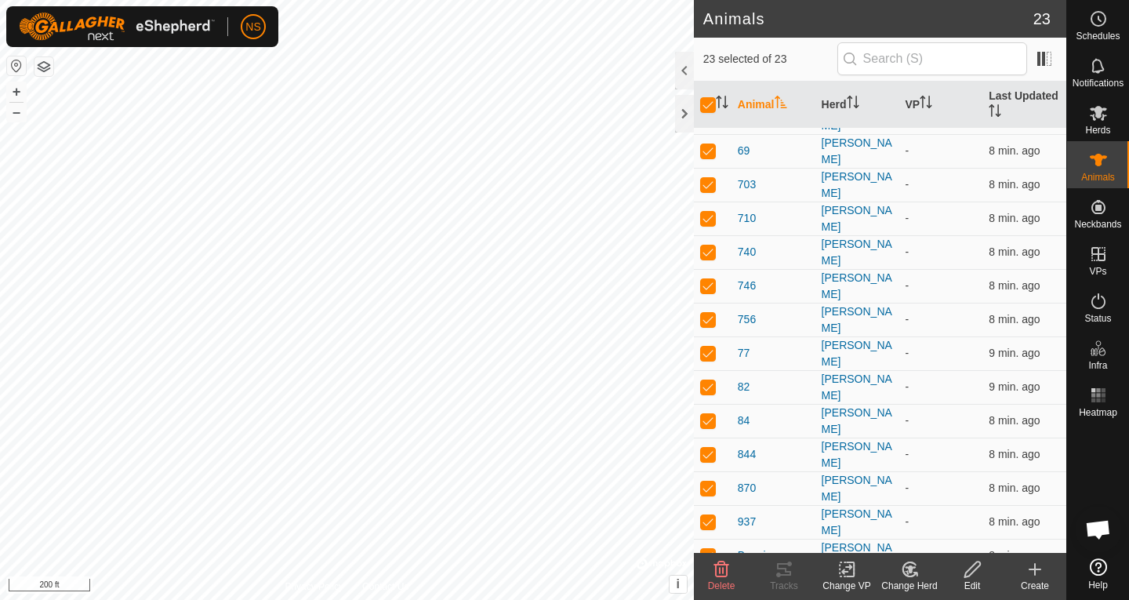
click at [851, 565] on icon at bounding box center [847, 569] width 20 height 19
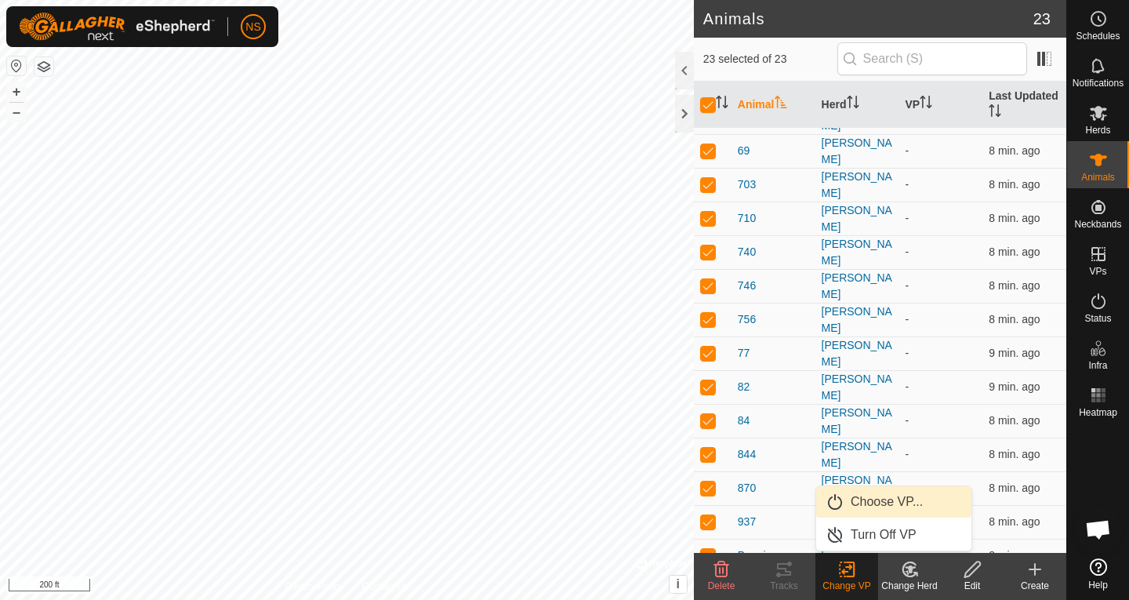
click at [879, 502] on link "Choose VP..." at bounding box center [893, 501] width 155 height 31
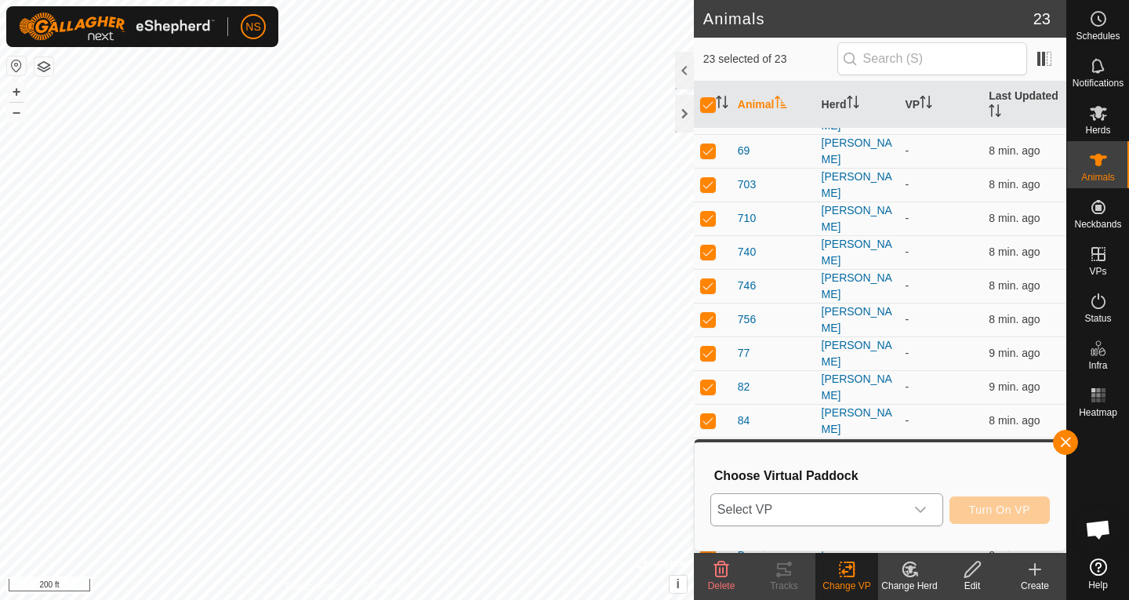
click at [919, 504] on icon "dropdown trigger" at bounding box center [920, 509] width 13 height 13
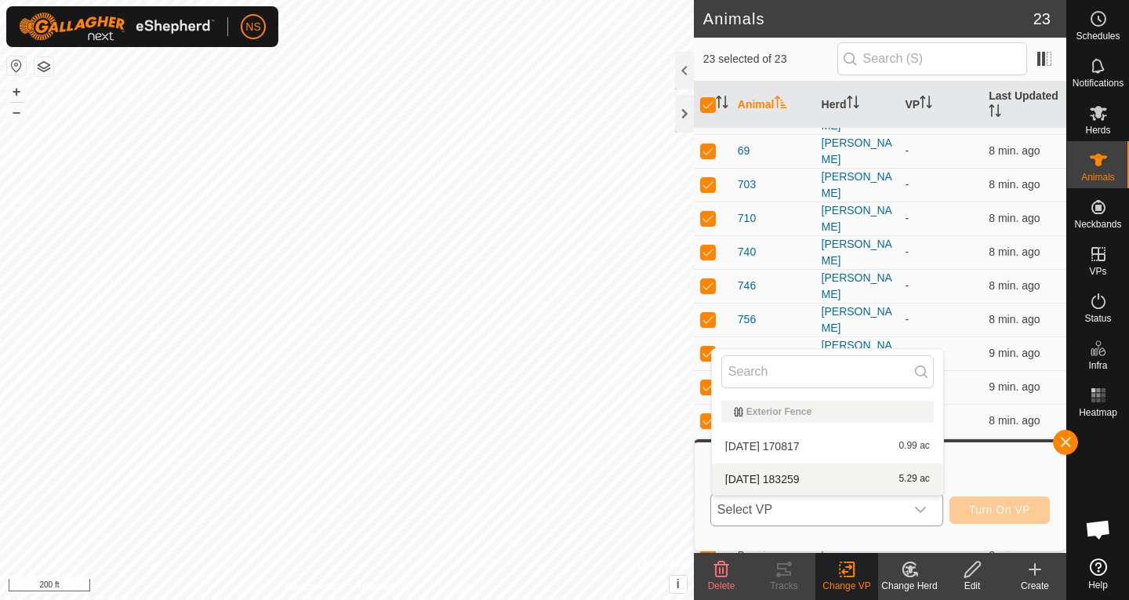
click at [827, 479] on li "[DATE] 183259 5.29 ac" at bounding box center [827, 478] width 231 height 31
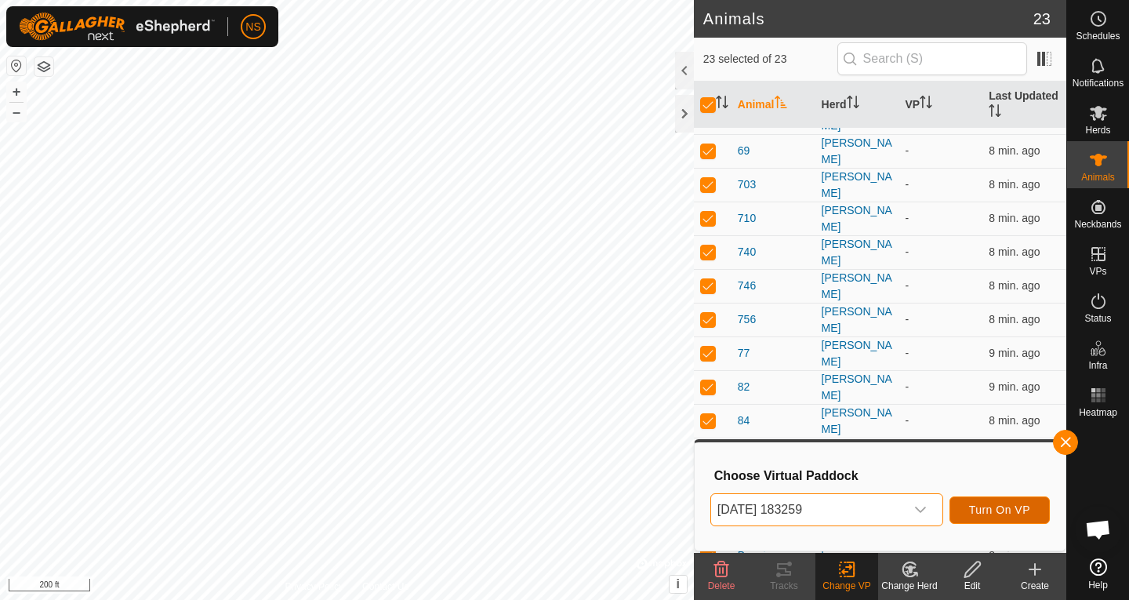
click at [985, 512] on span "Turn On VP" at bounding box center [999, 509] width 61 height 13
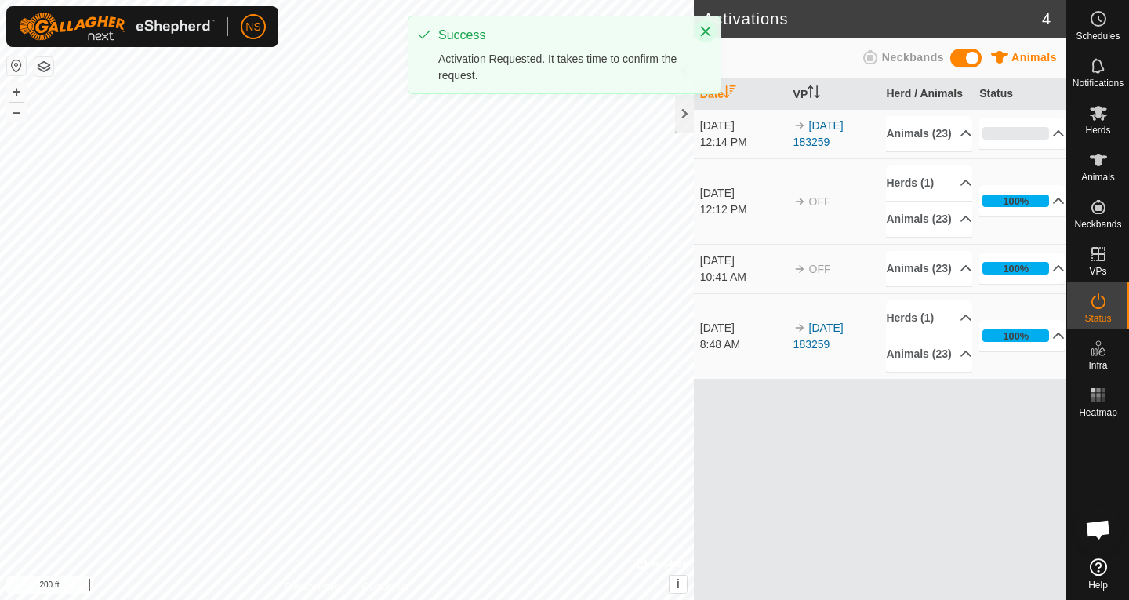
click at [707, 34] on icon "Close" at bounding box center [705, 31] width 13 height 13
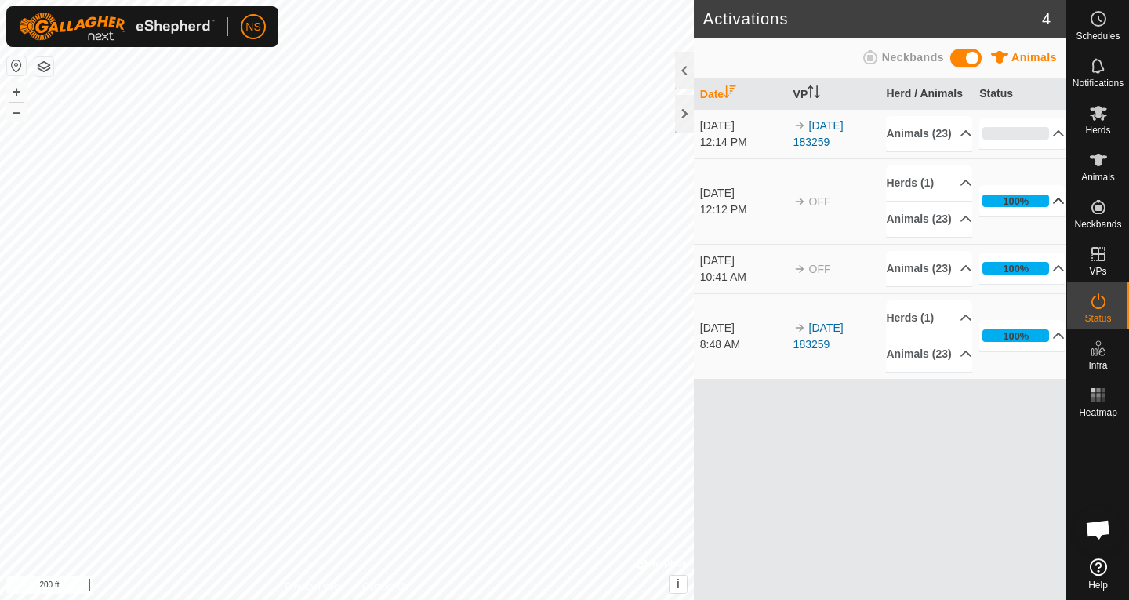
click at [1050, 216] on p-accordion-header "100%" at bounding box center [1021, 200] width 85 height 31
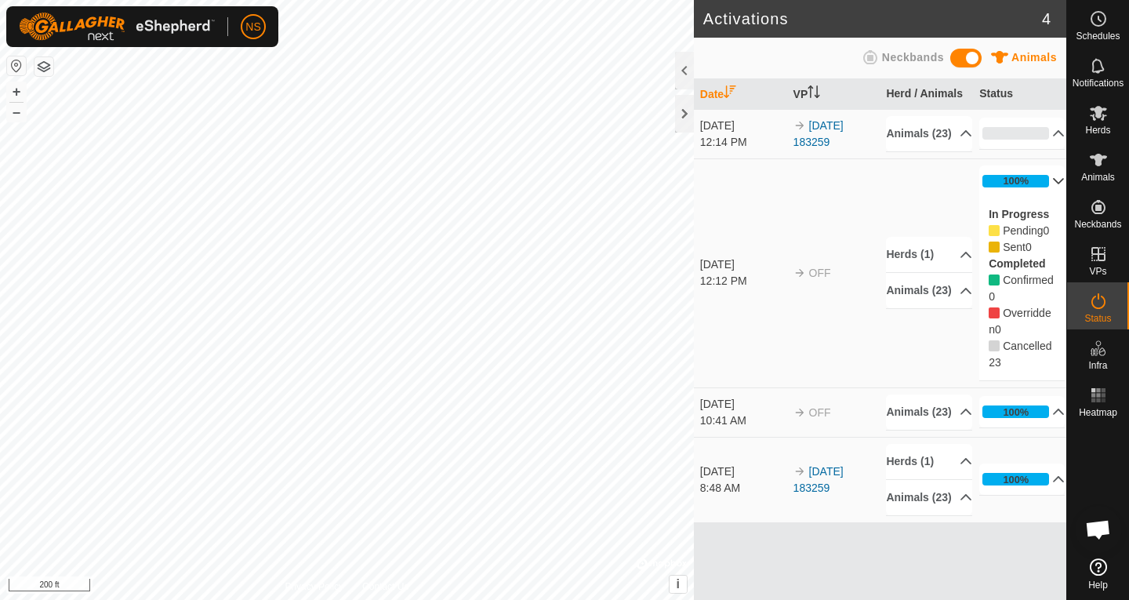
click at [1051, 197] on p-accordion-header "100%" at bounding box center [1021, 180] width 85 height 31
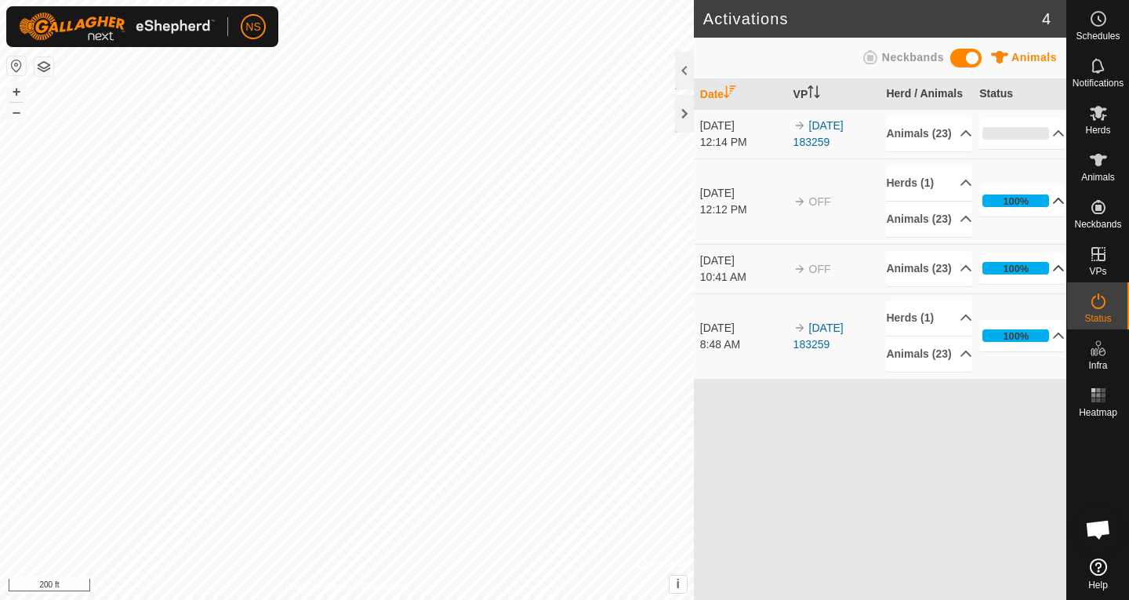
click at [1053, 284] on p-accordion-header "100%" at bounding box center [1021, 267] width 85 height 31
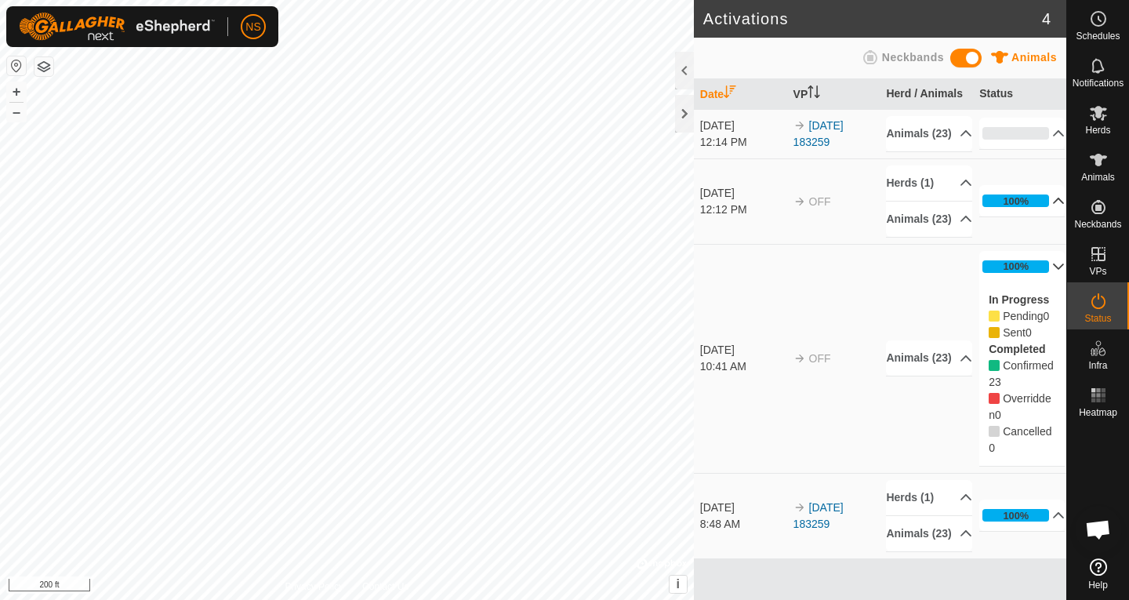
click at [1042, 282] on p-accordion-header "100%" at bounding box center [1021, 266] width 85 height 31
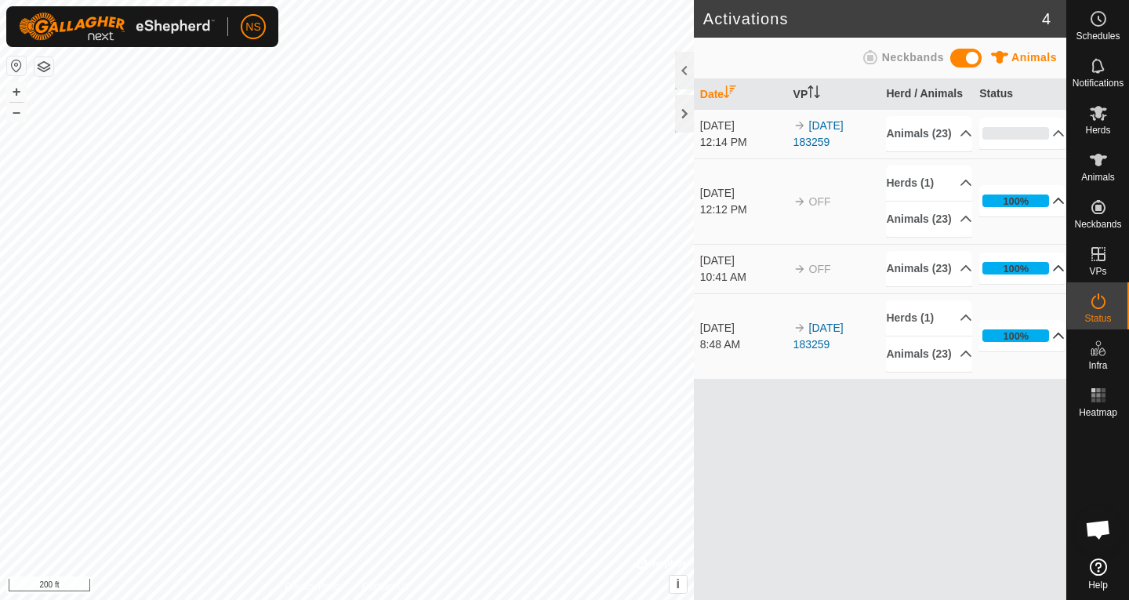
click at [1049, 351] on p-accordion-header "100%" at bounding box center [1021, 335] width 85 height 31
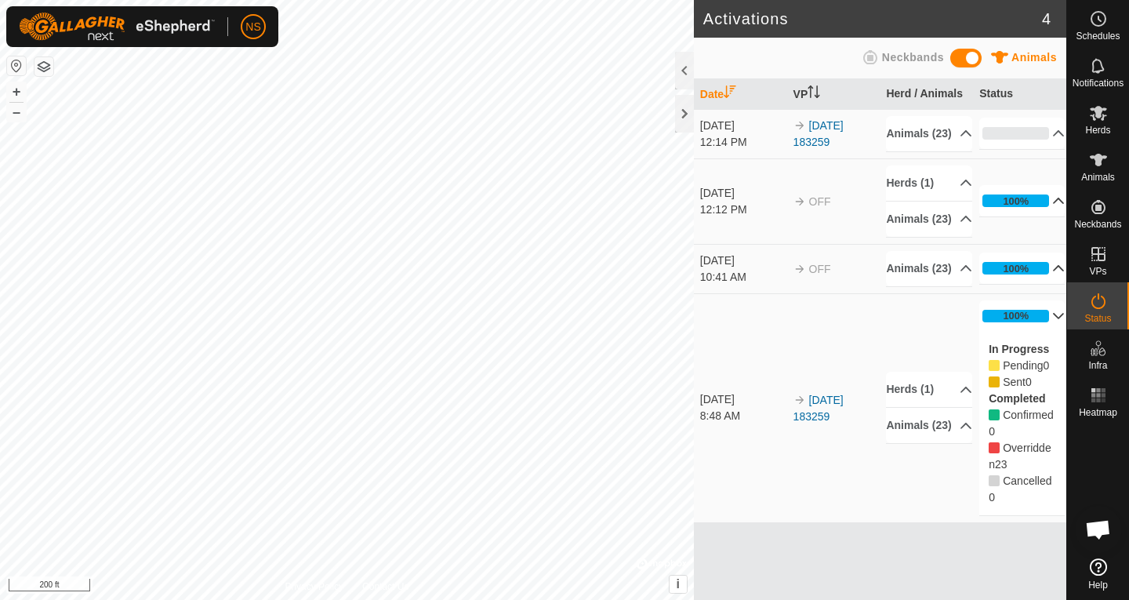
click at [1050, 332] on p-accordion-header "100%" at bounding box center [1021, 315] width 85 height 31
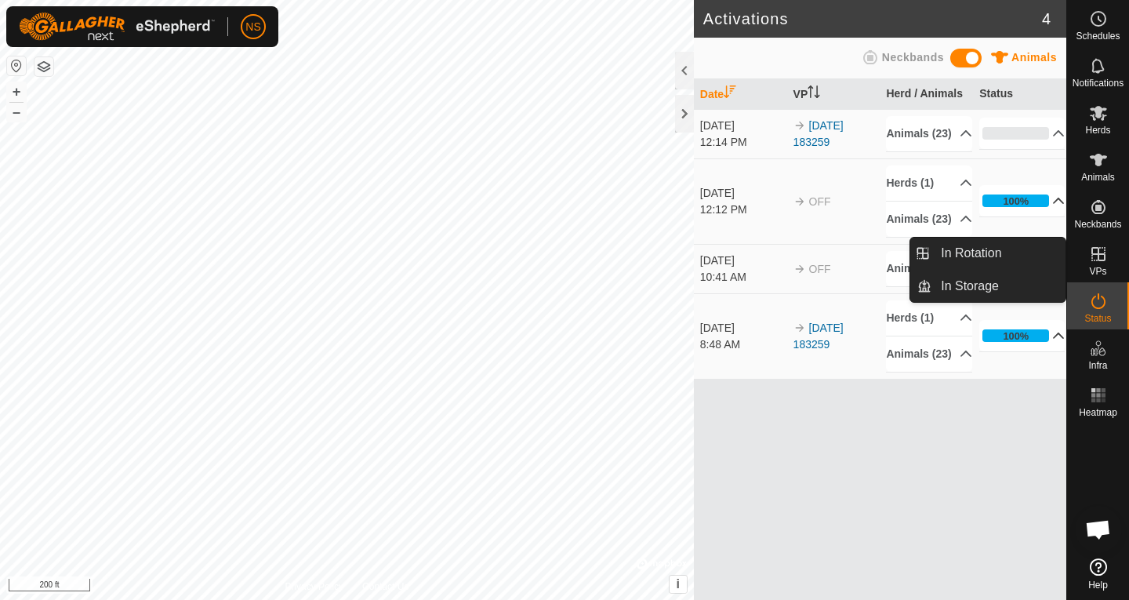
click at [1099, 259] on icon at bounding box center [1098, 254] width 19 height 19
click at [1028, 245] on link "In Rotation" at bounding box center [998, 253] width 134 height 31
